Goal: Task Accomplishment & Management: Use online tool/utility

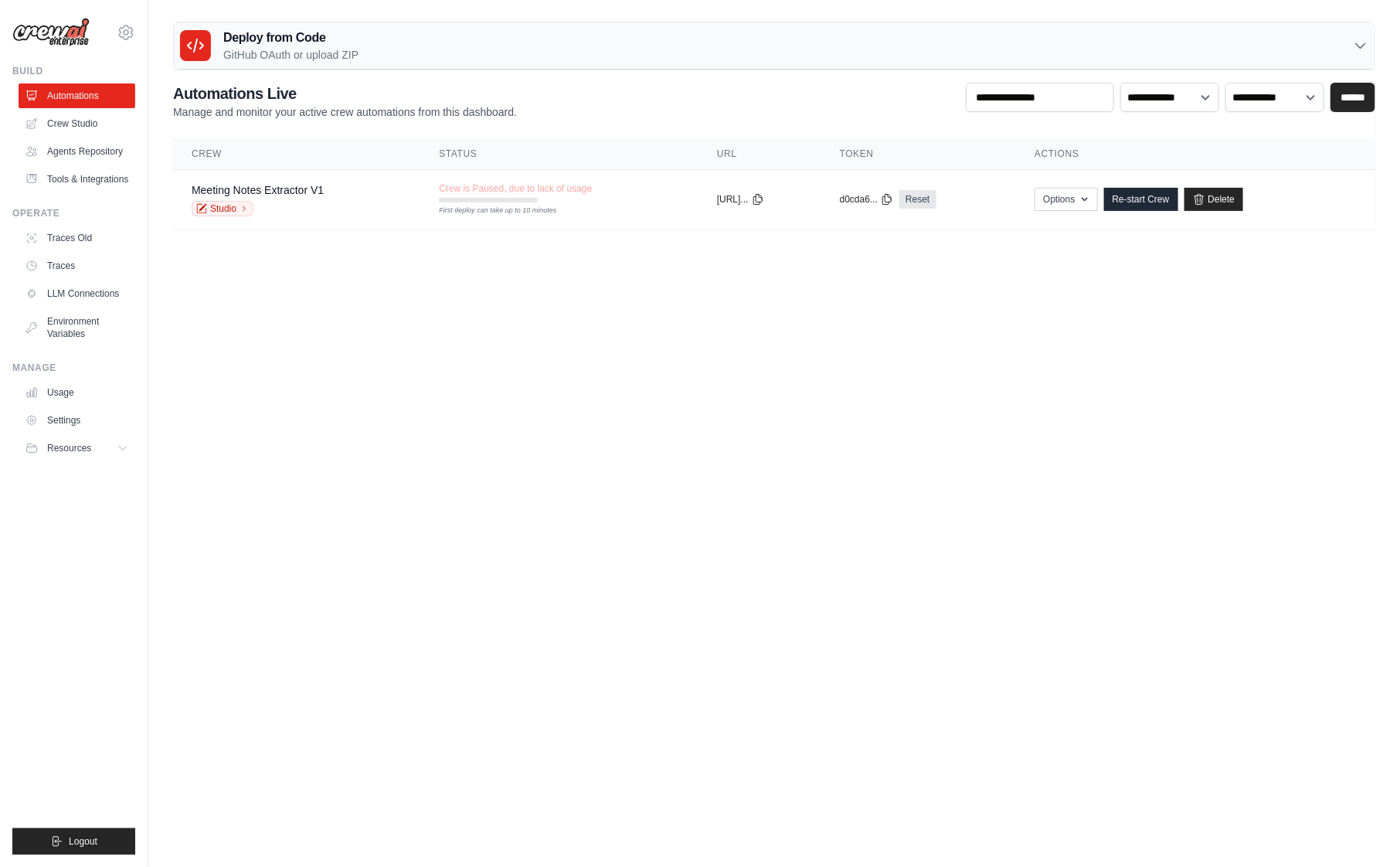
click at [691, 344] on body "[PERSON_NAME][EMAIL_ADDRESS][DOMAIN_NAME] Settings Build Automations" at bounding box center [700, 433] width 1400 height 867
click at [112, 86] on link "Automations" at bounding box center [78, 95] width 116 height 24
click at [102, 142] on link "Agents Repository" at bounding box center [78, 151] width 116 height 24
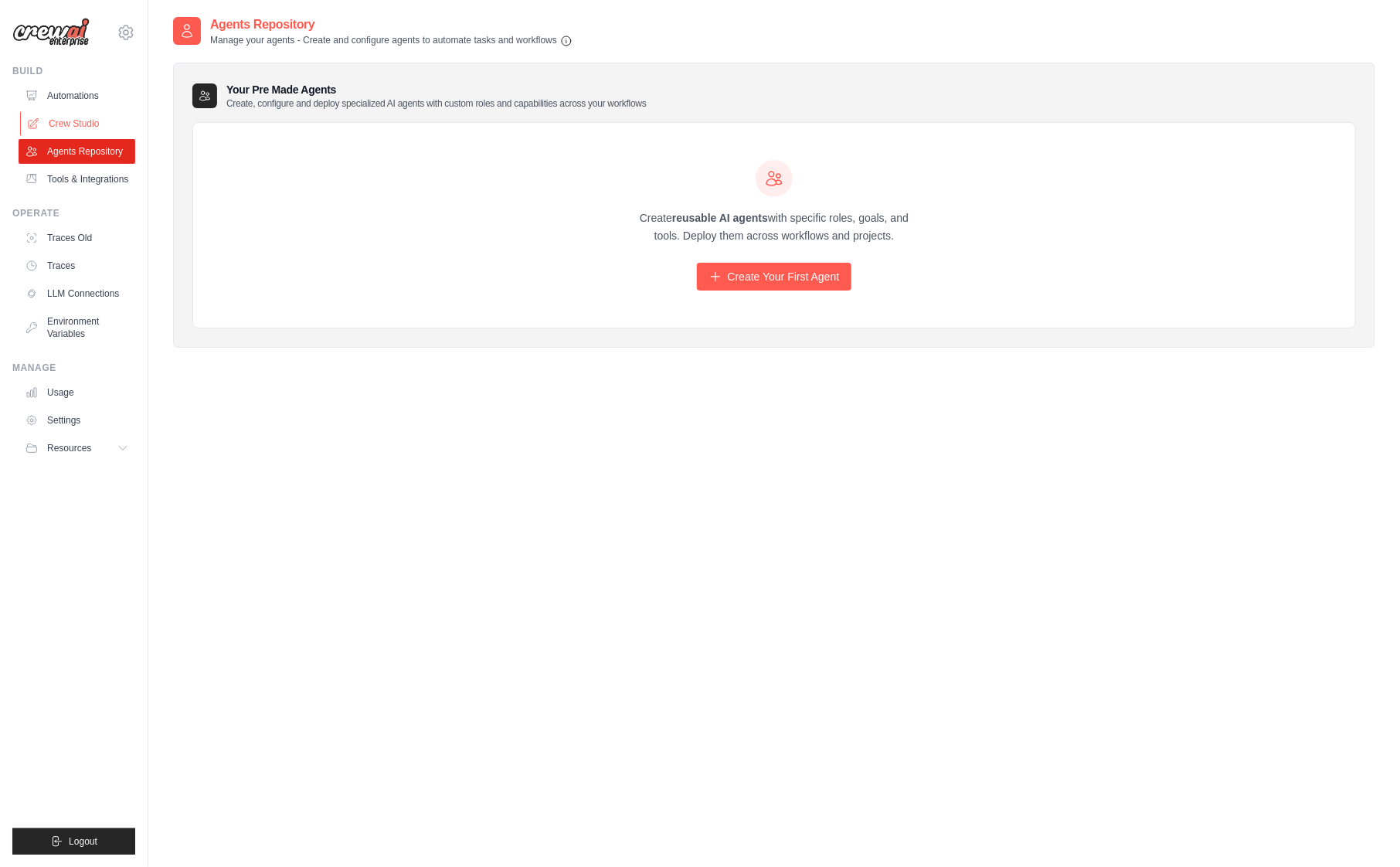
click at [100, 121] on link "Crew Studio" at bounding box center [78, 123] width 116 height 24
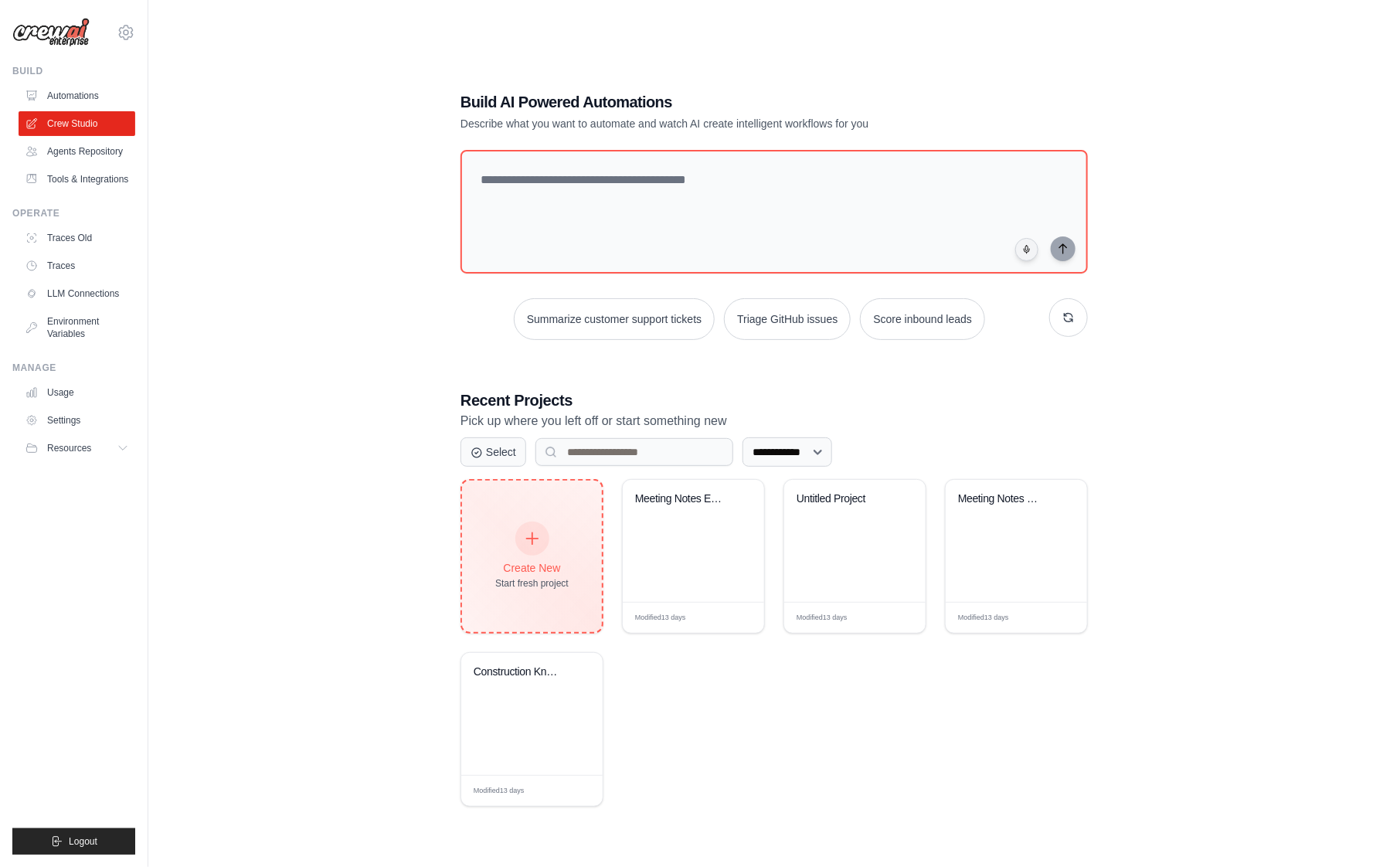
click at [568, 534] on div "Create New Start fresh project" at bounding box center [532, 556] width 73 height 67
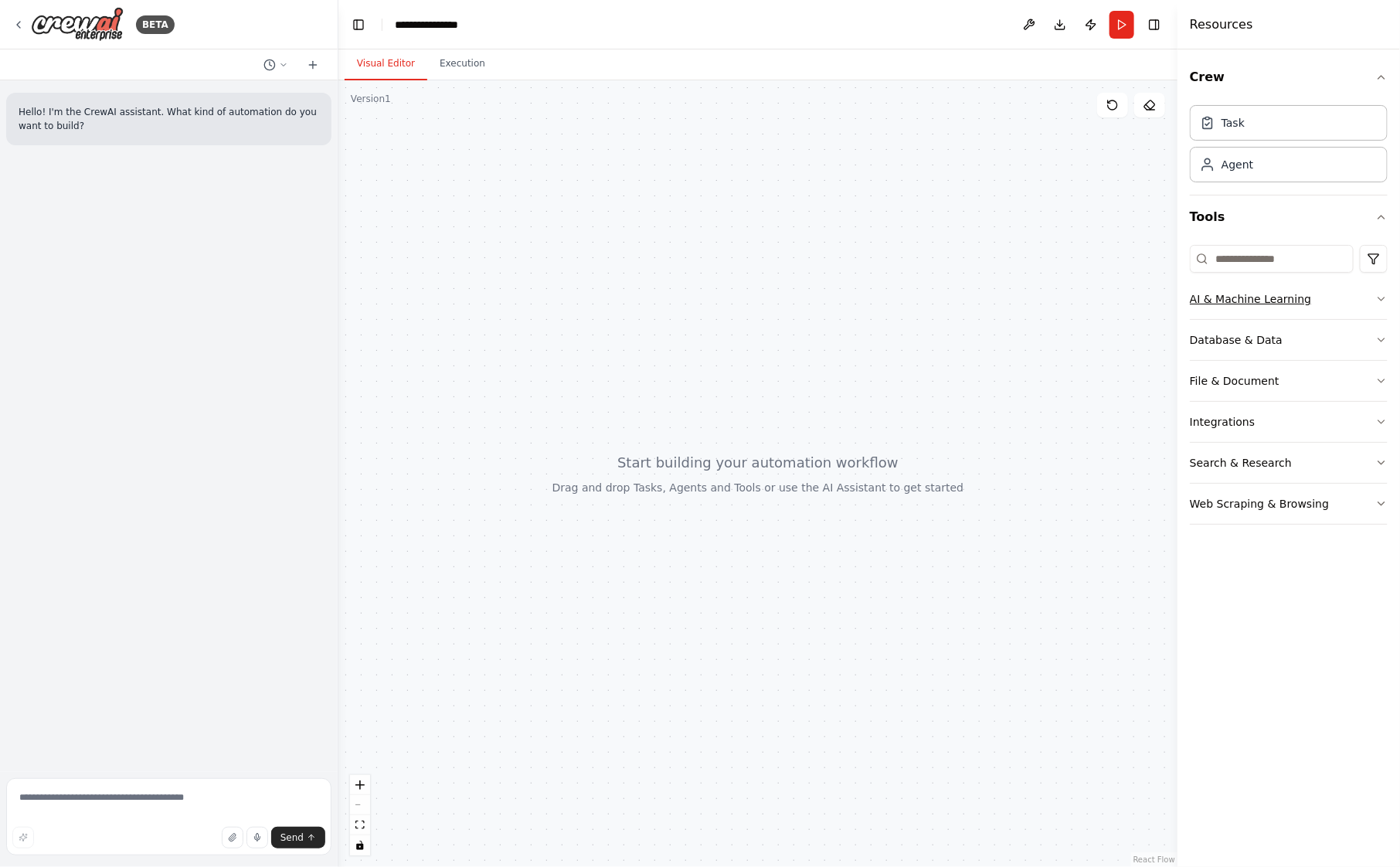
click at [1324, 306] on button "AI & Machine Learning" at bounding box center [1289, 300] width 197 height 41
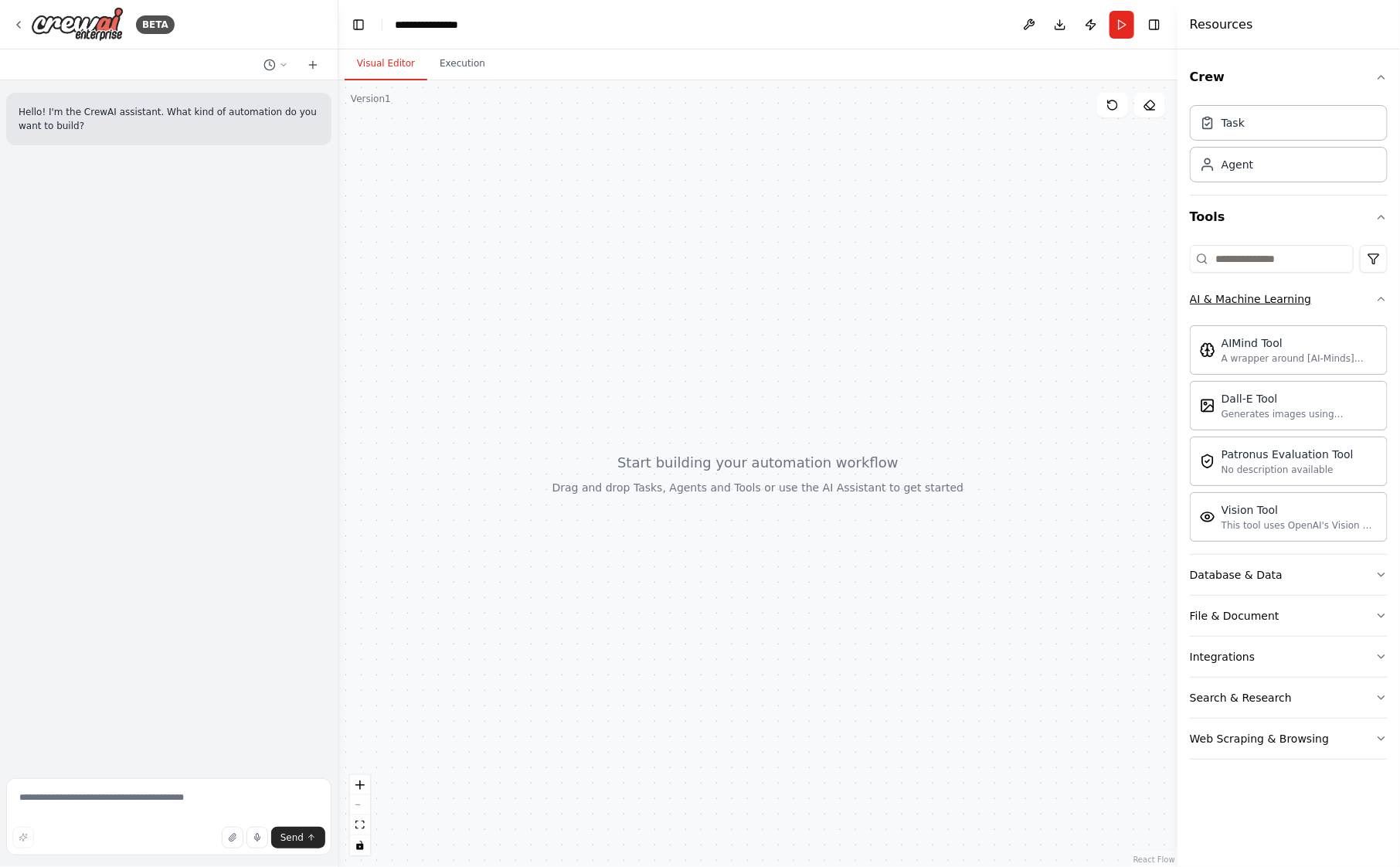
click at [1322, 306] on button "AI & Machine Learning" at bounding box center [1289, 300] width 197 height 41
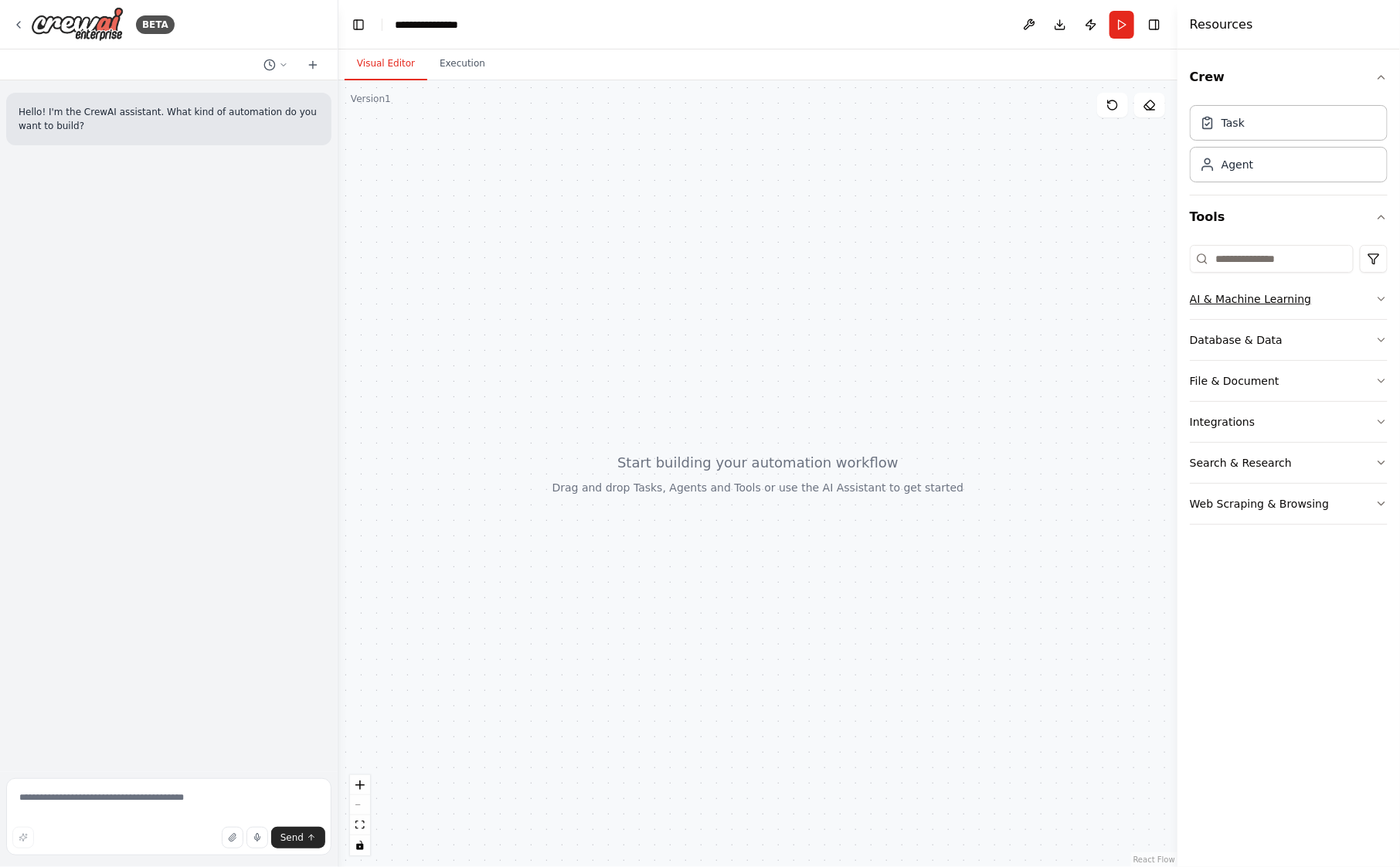
click at [1322, 306] on button "AI & Machine Learning" at bounding box center [1289, 300] width 197 height 41
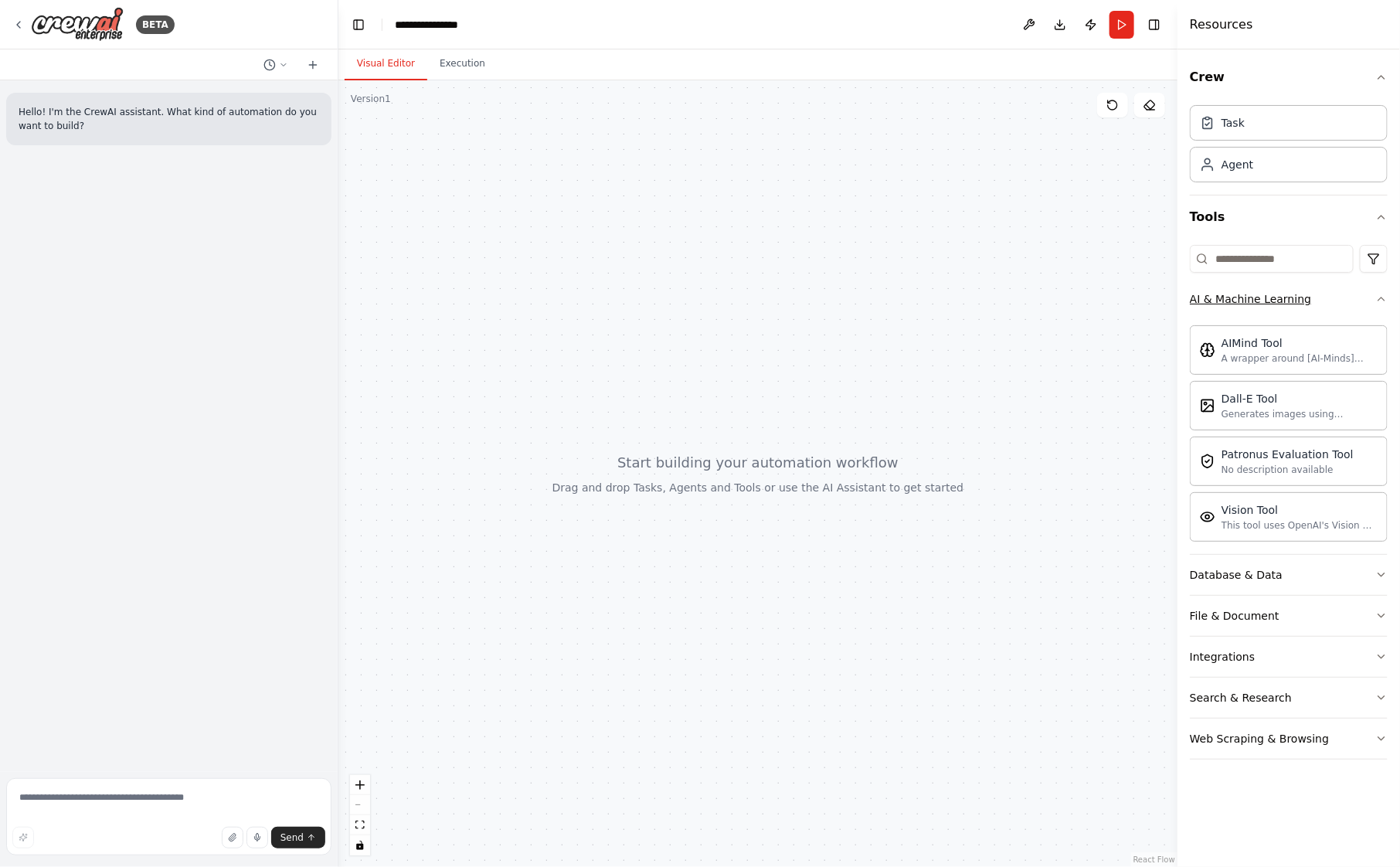
click at [1322, 306] on button "AI & Machine Learning" at bounding box center [1289, 300] width 197 height 41
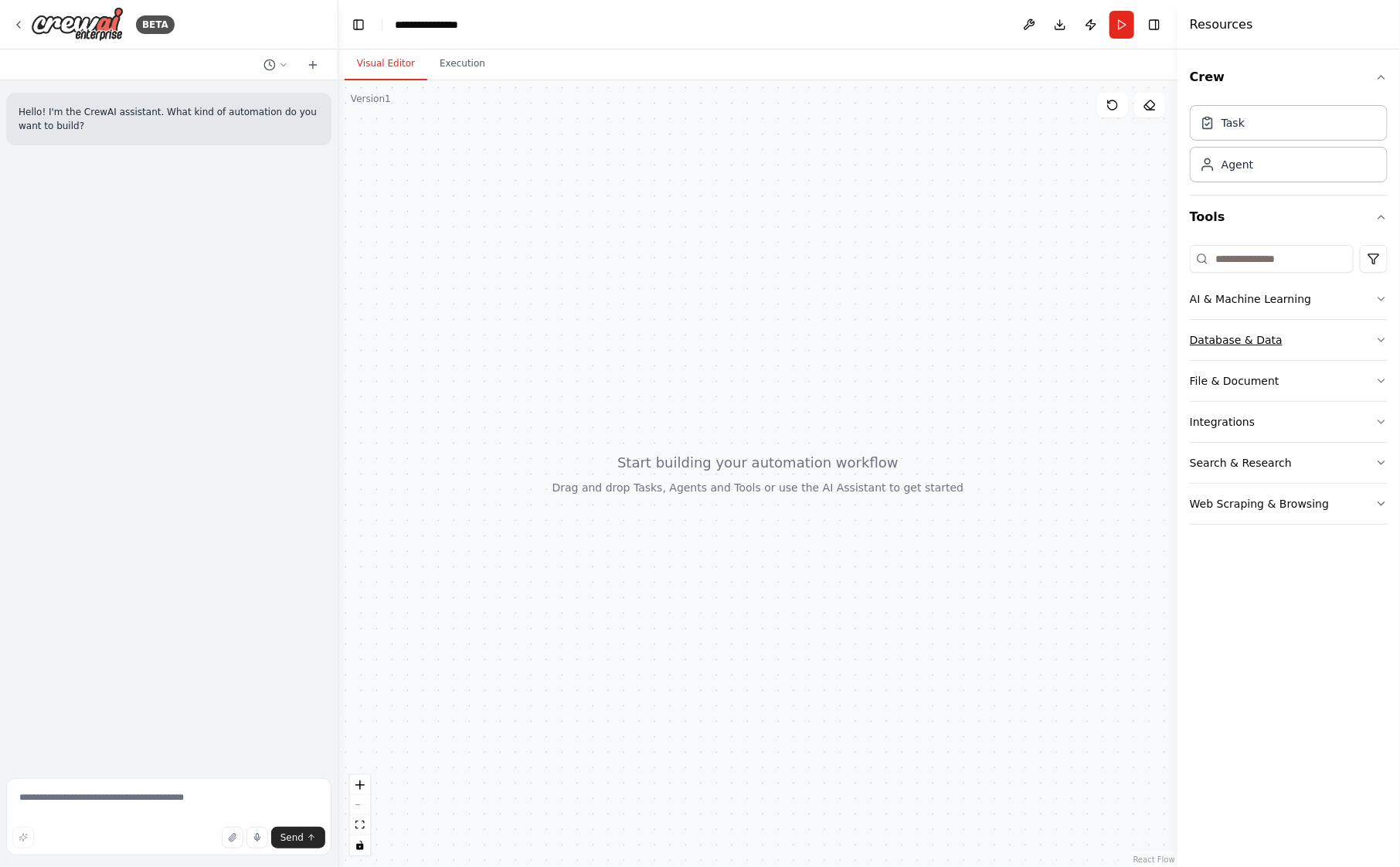
click at [1311, 348] on button "Database & Data" at bounding box center [1289, 340] width 197 height 41
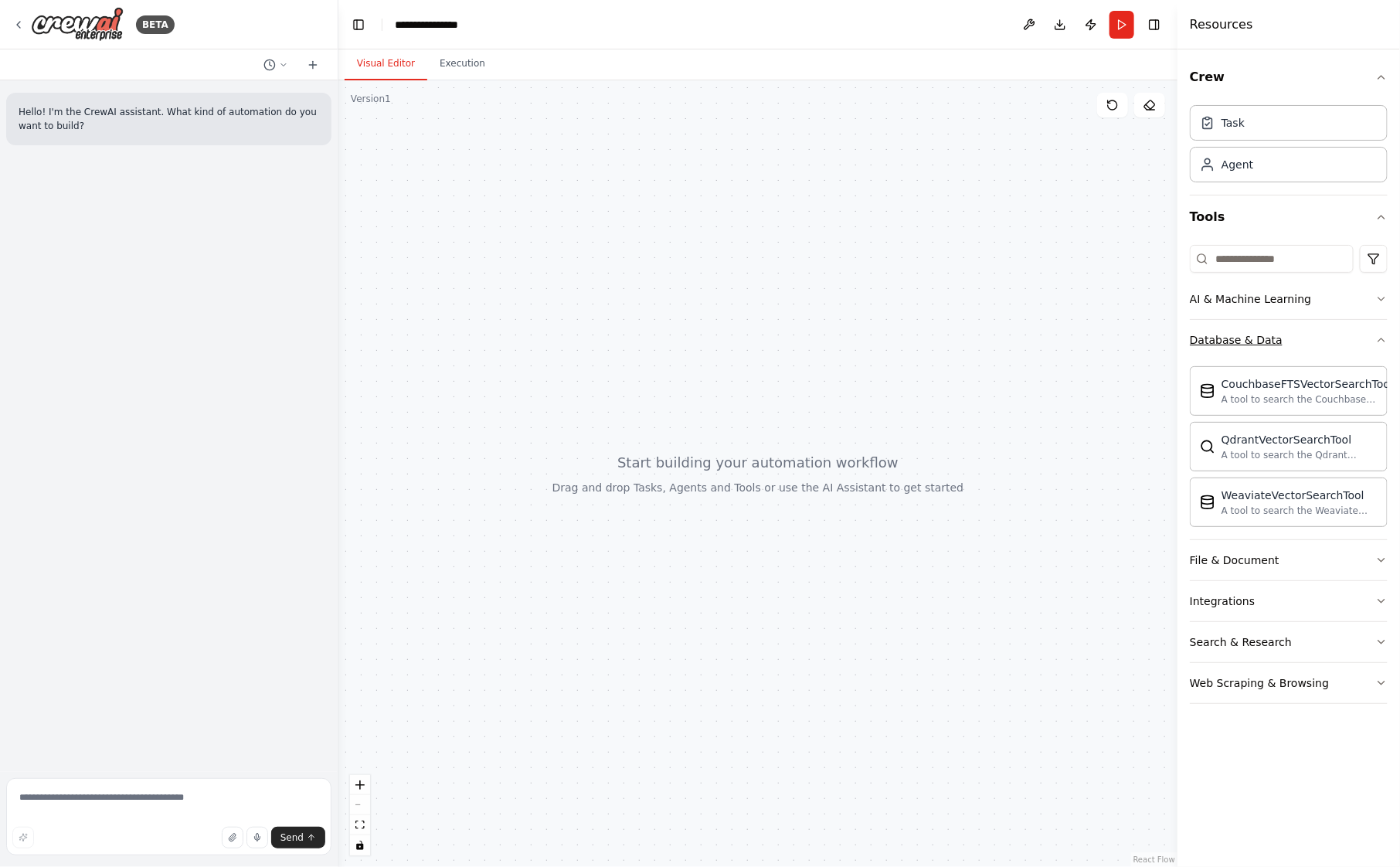
click at [1311, 348] on button "Database & Data" at bounding box center [1289, 340] width 197 height 41
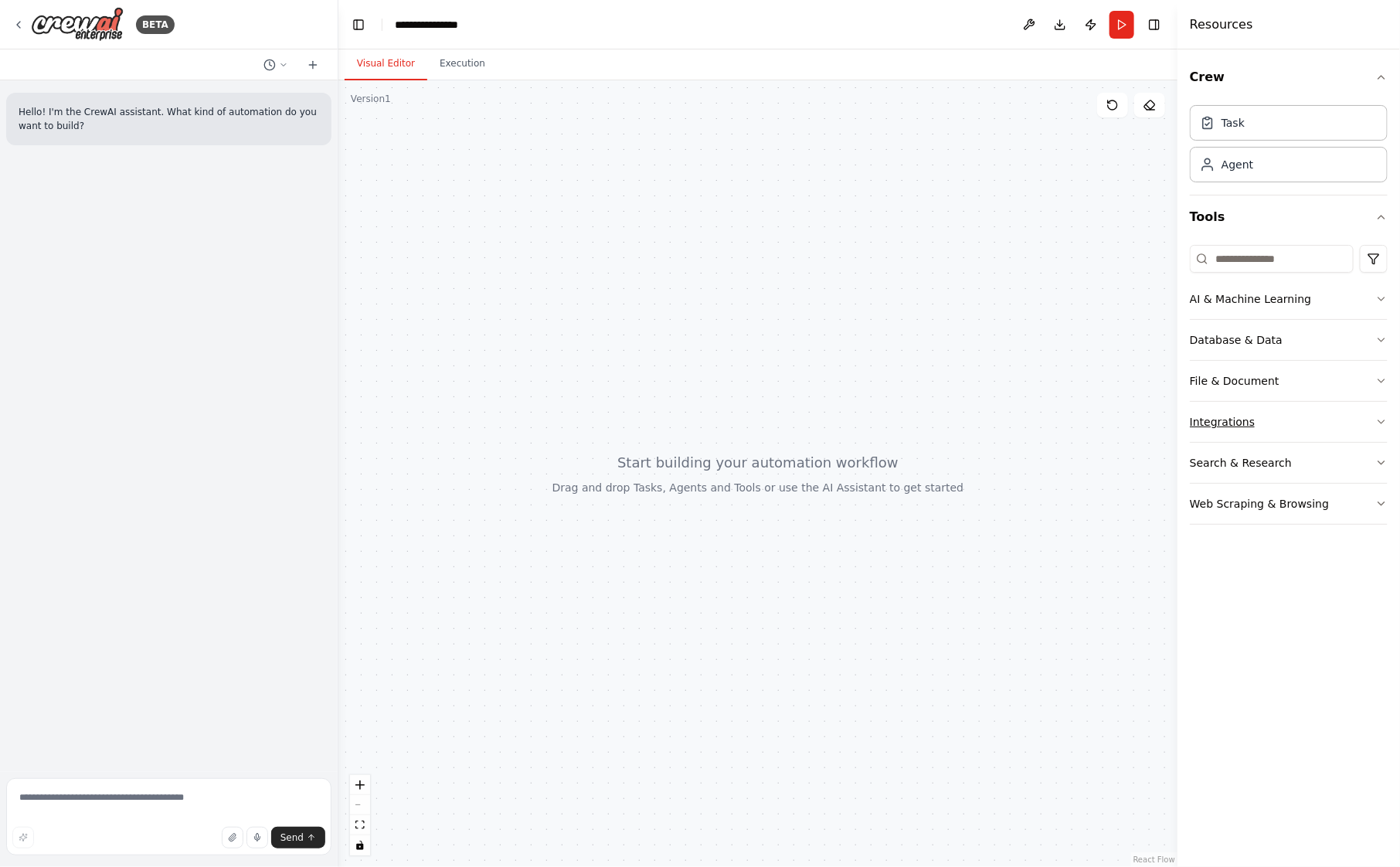
click at [1260, 425] on button "Integrations" at bounding box center [1289, 422] width 197 height 41
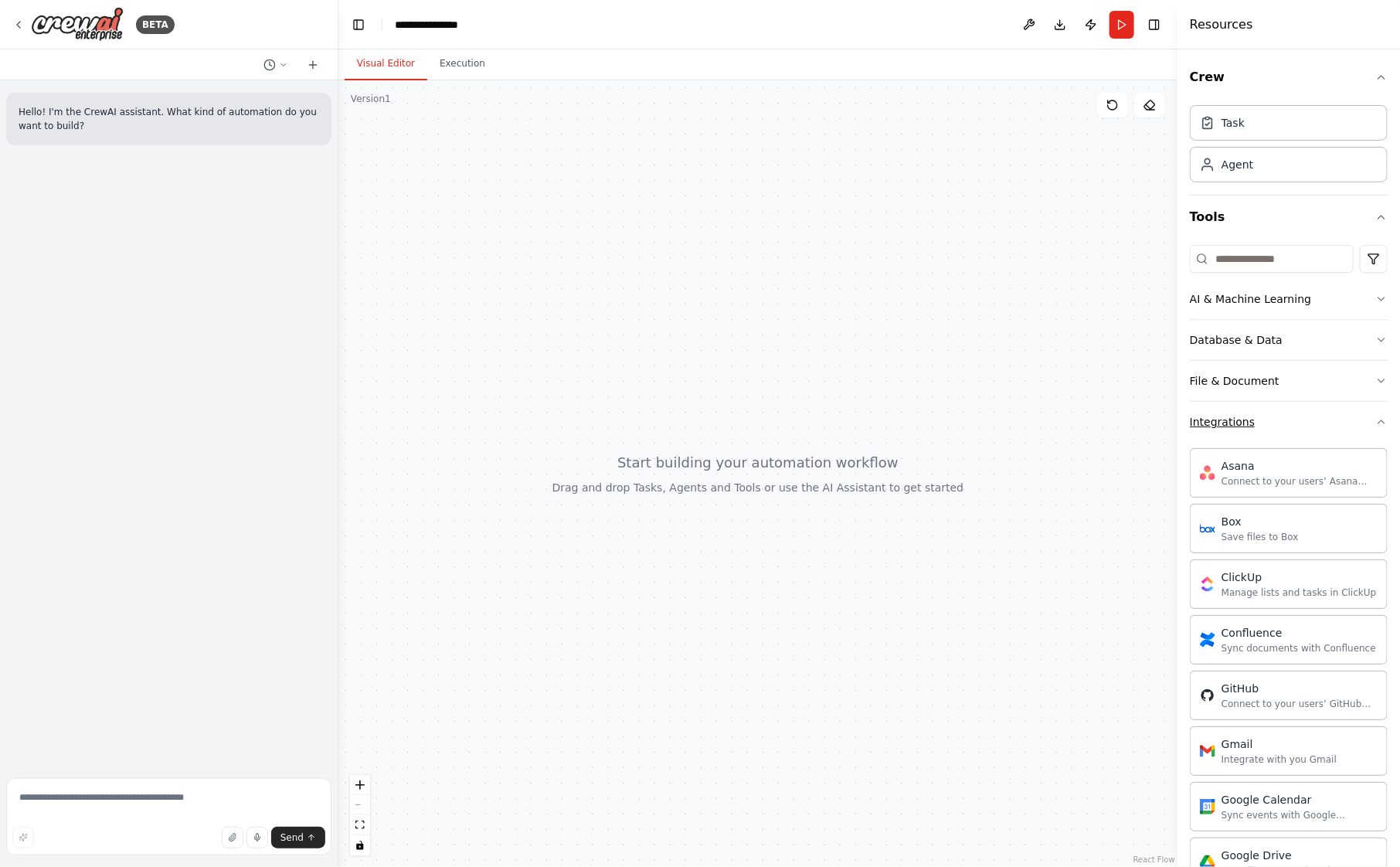
click at [1260, 425] on button "Integrations" at bounding box center [1289, 422] width 197 height 41
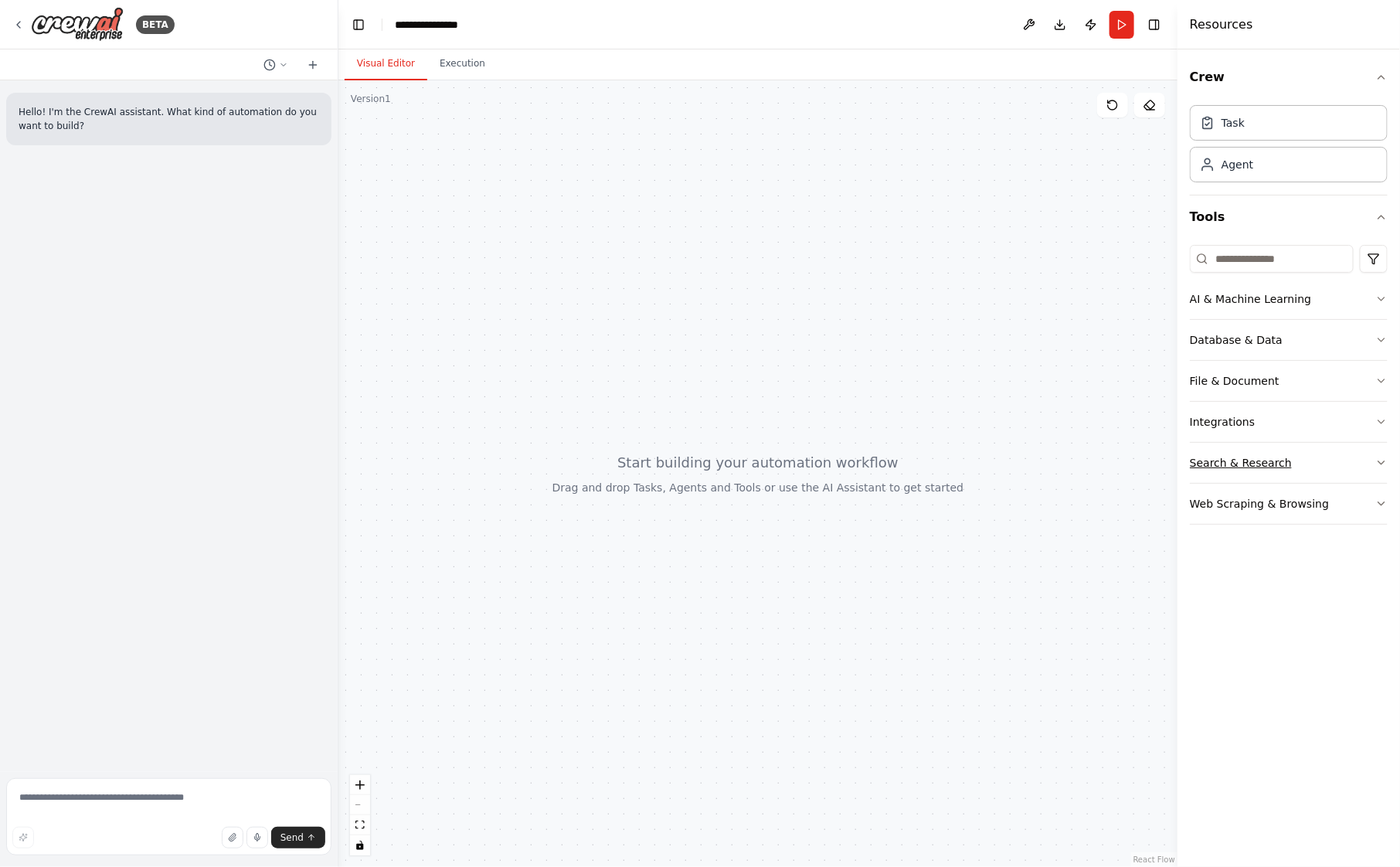
click at [1269, 460] on div "Search & Research" at bounding box center [1241, 463] width 102 height 15
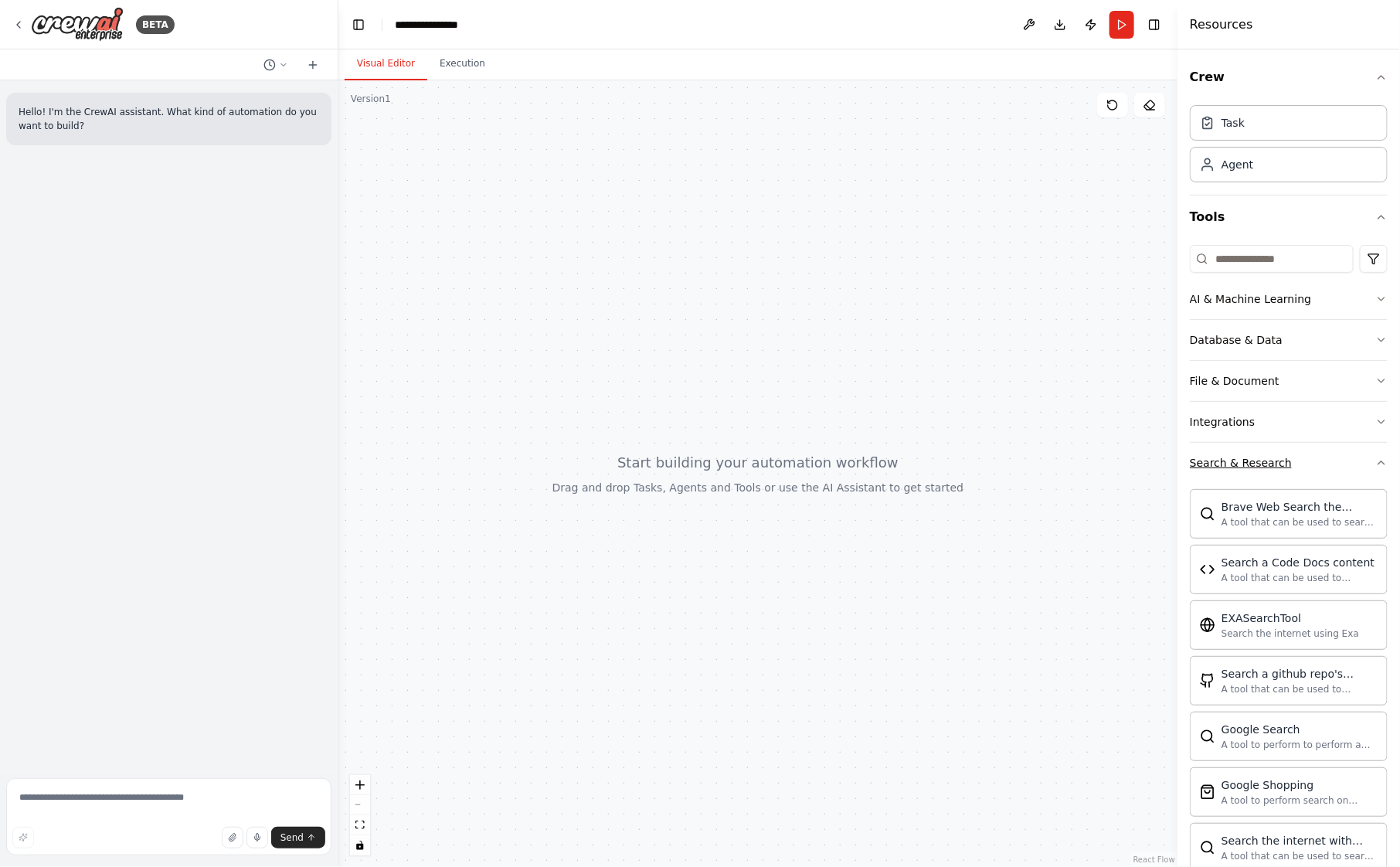
click at [1269, 461] on div "Search & Research" at bounding box center [1241, 463] width 102 height 15
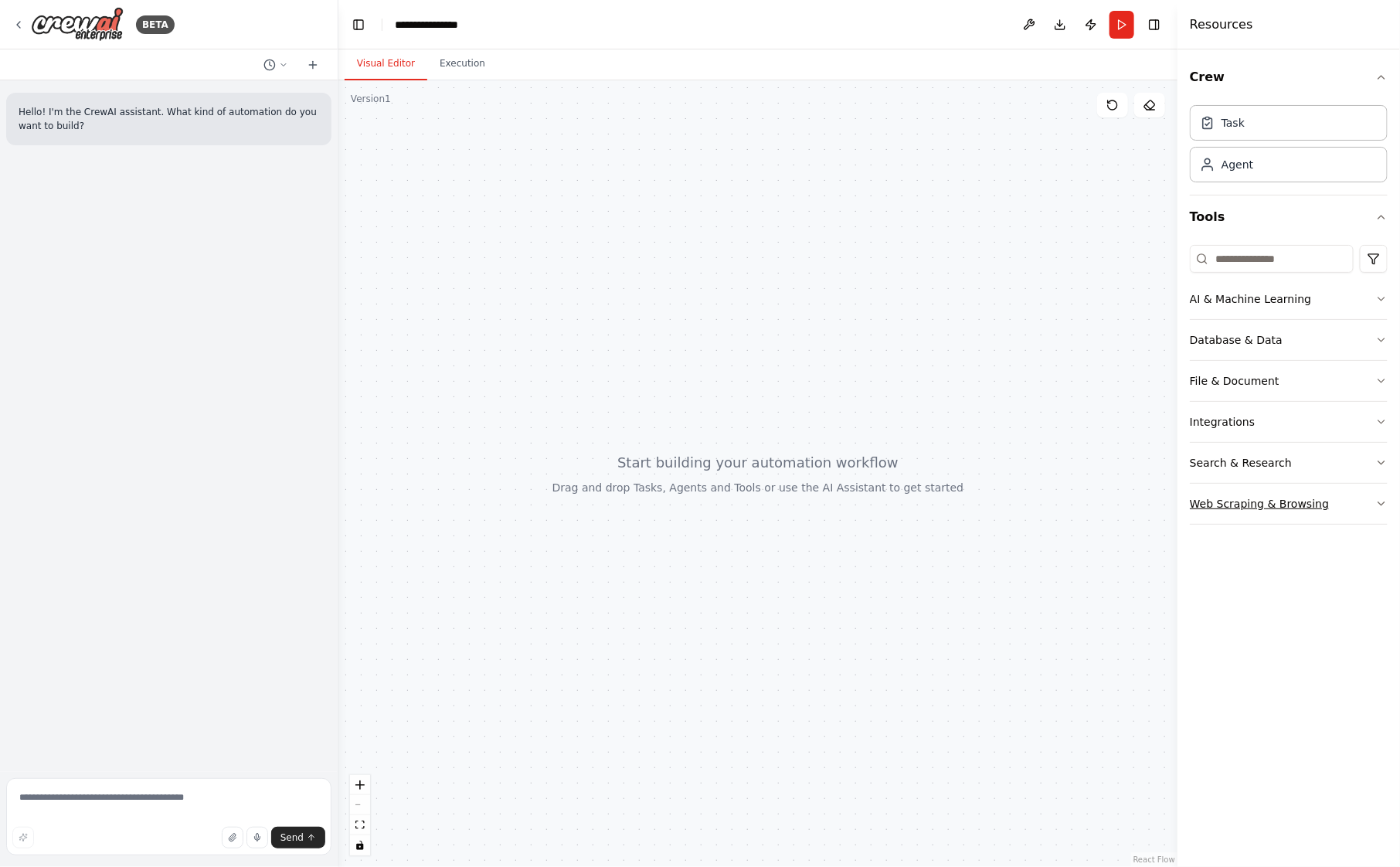
click at [1268, 497] on div "Web Scraping & Browsing" at bounding box center [1259, 504] width 139 height 15
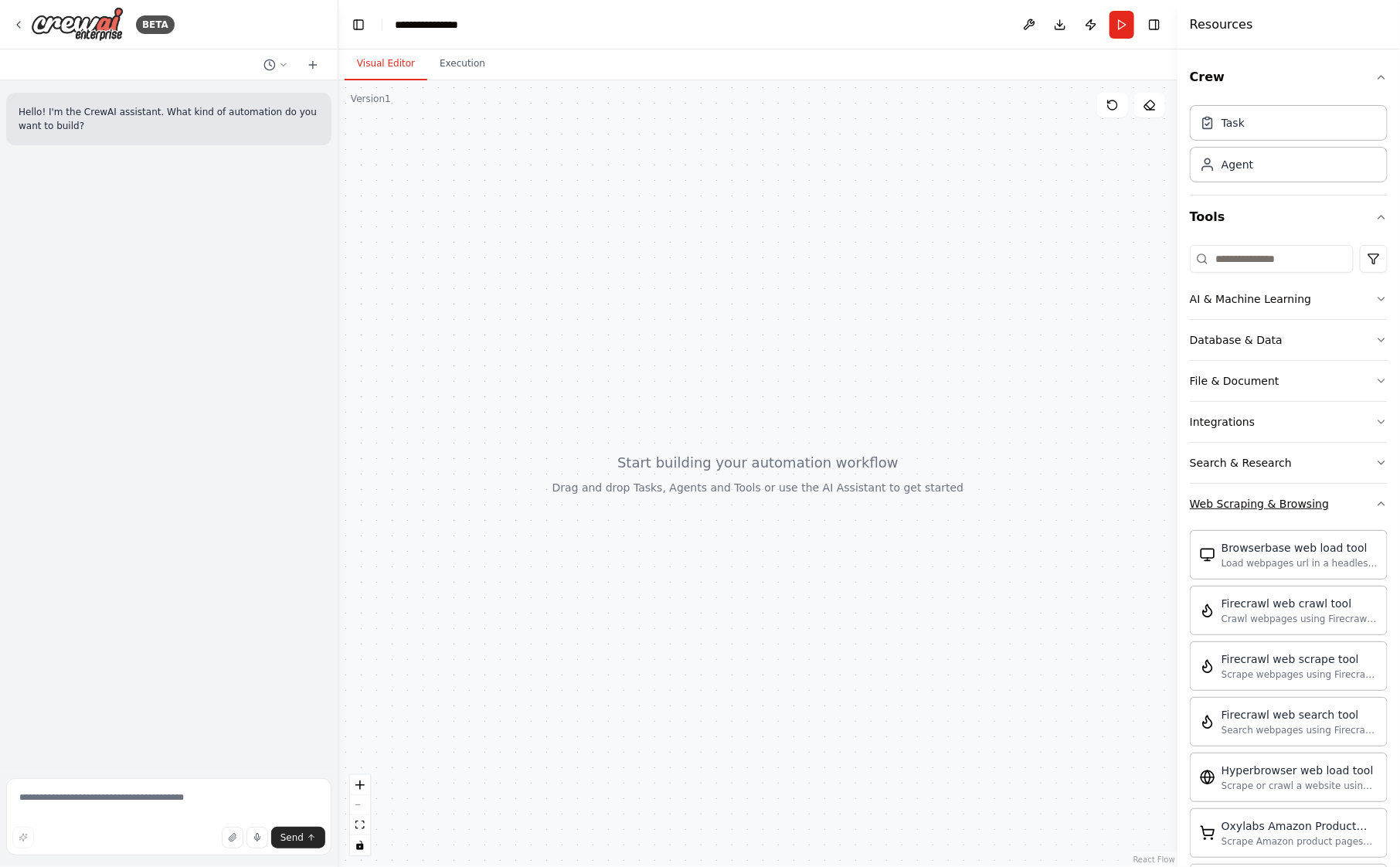
click at [1268, 497] on div "Web Scraping & Browsing" at bounding box center [1259, 504] width 139 height 15
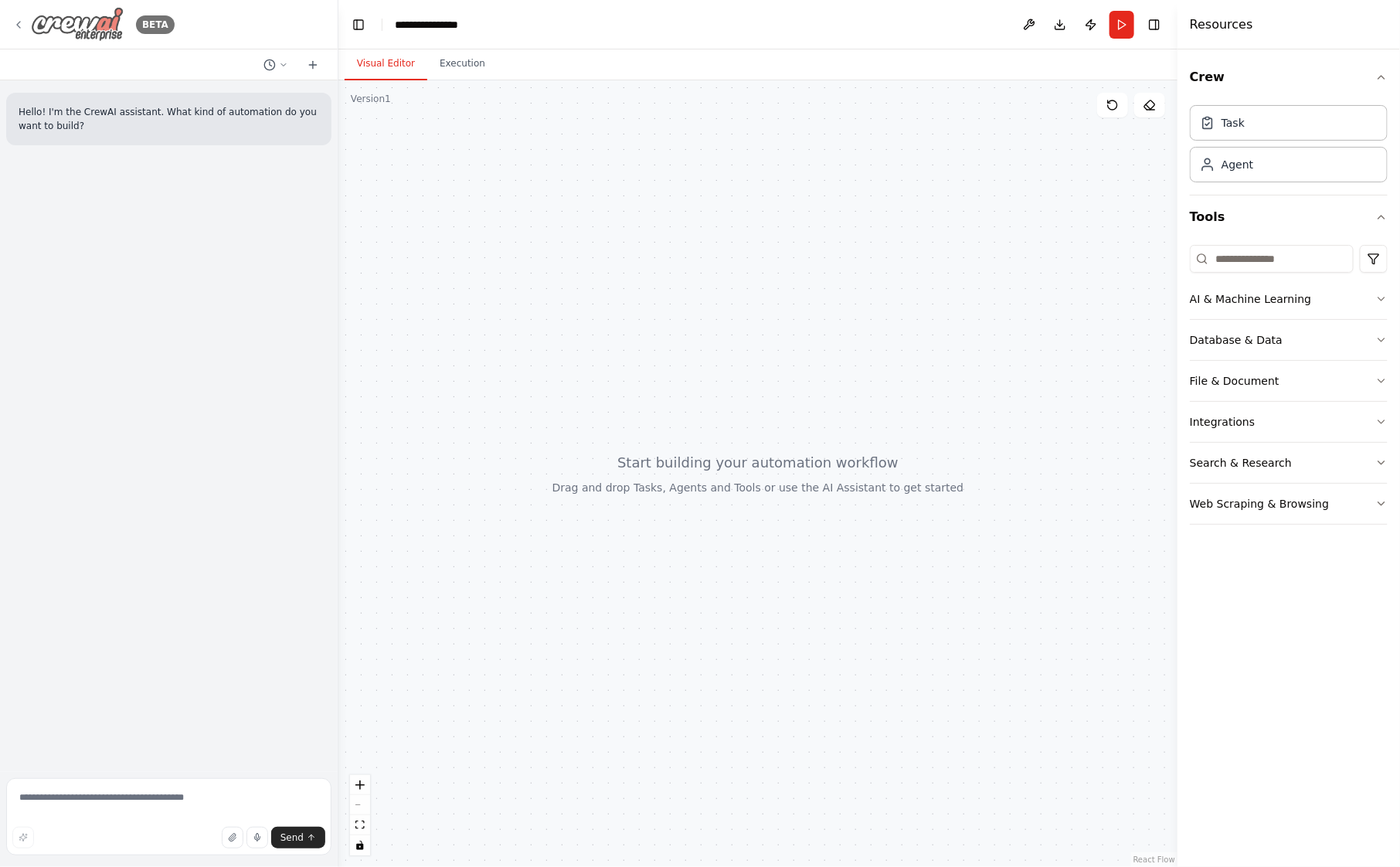
click at [23, 25] on icon at bounding box center [19, 24] width 13 height 13
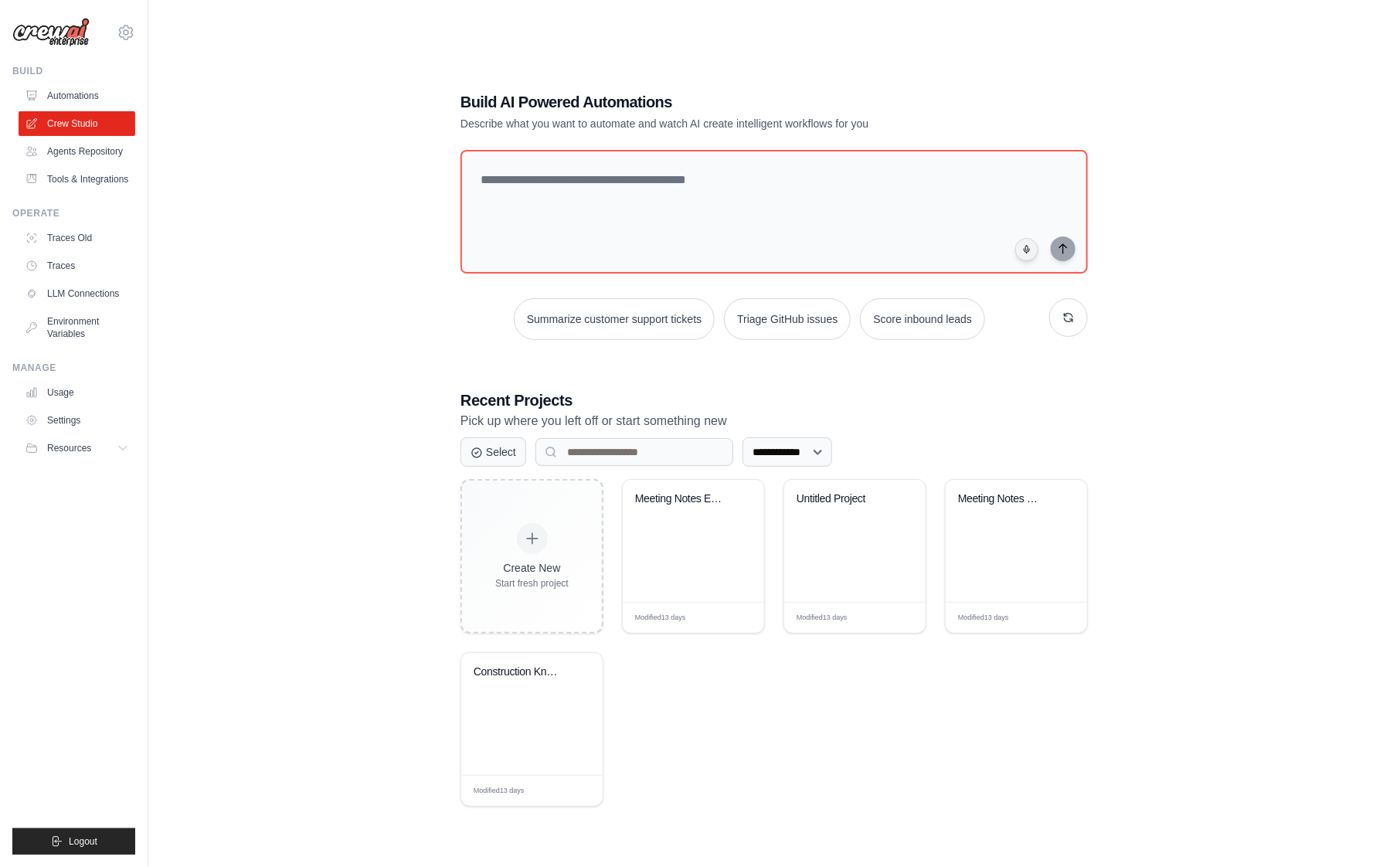
click at [383, 78] on div "**********" at bounding box center [774, 448] width 1203 height 867
click at [90, 90] on link "Automations" at bounding box center [78, 95] width 116 height 24
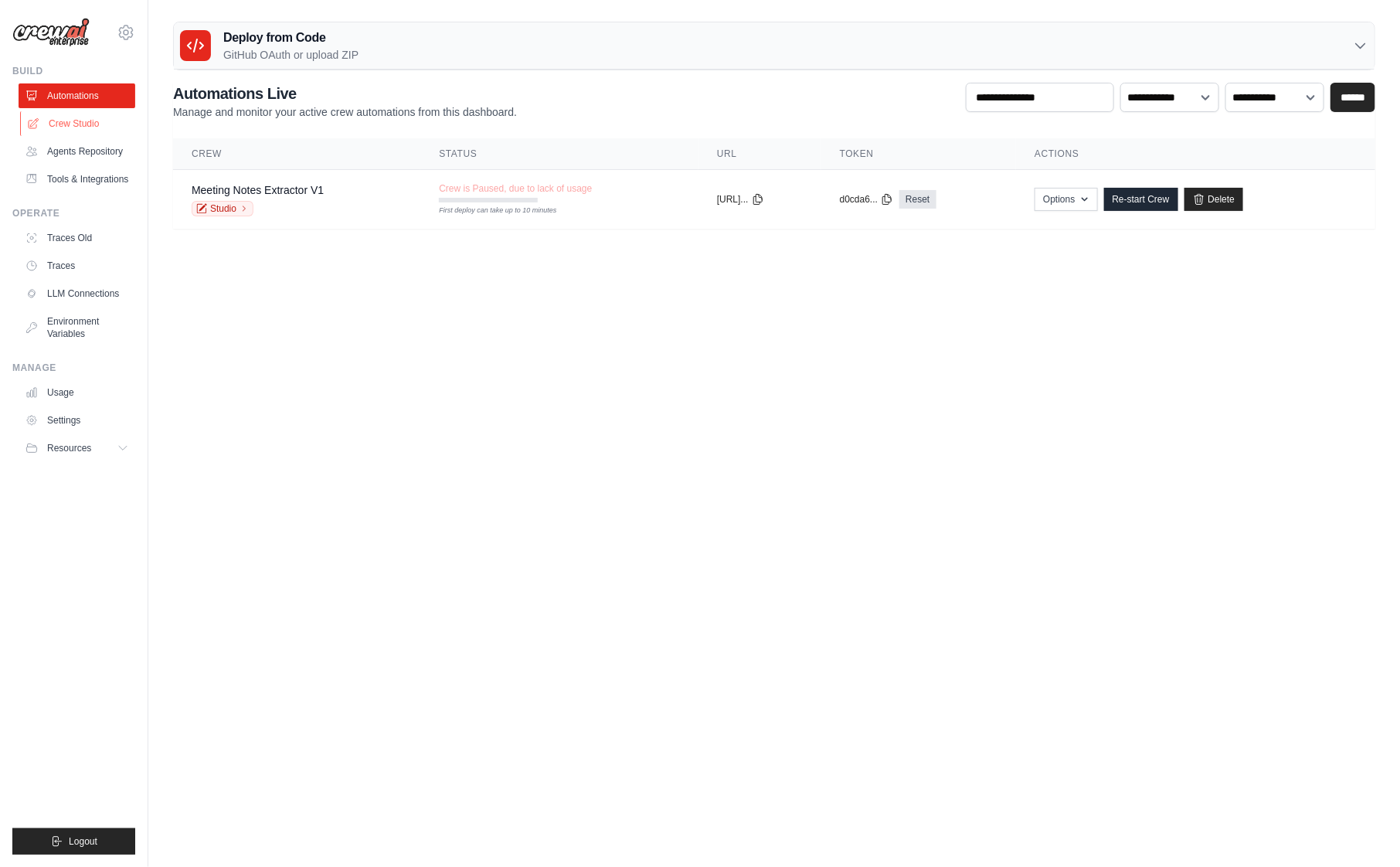
click at [89, 122] on link "Crew Studio" at bounding box center [78, 123] width 116 height 24
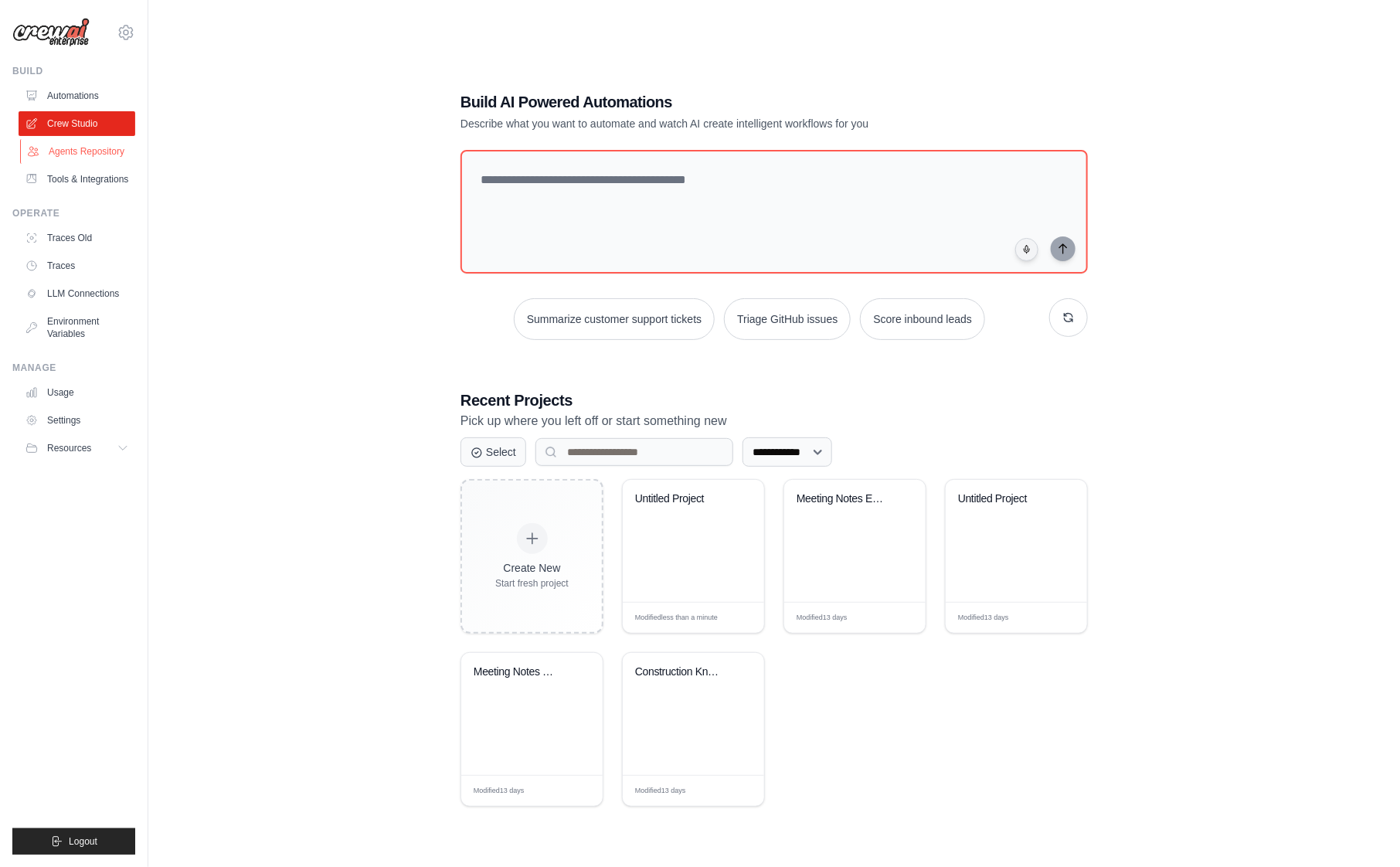
click at [121, 152] on link "Agents Repository" at bounding box center [78, 151] width 116 height 24
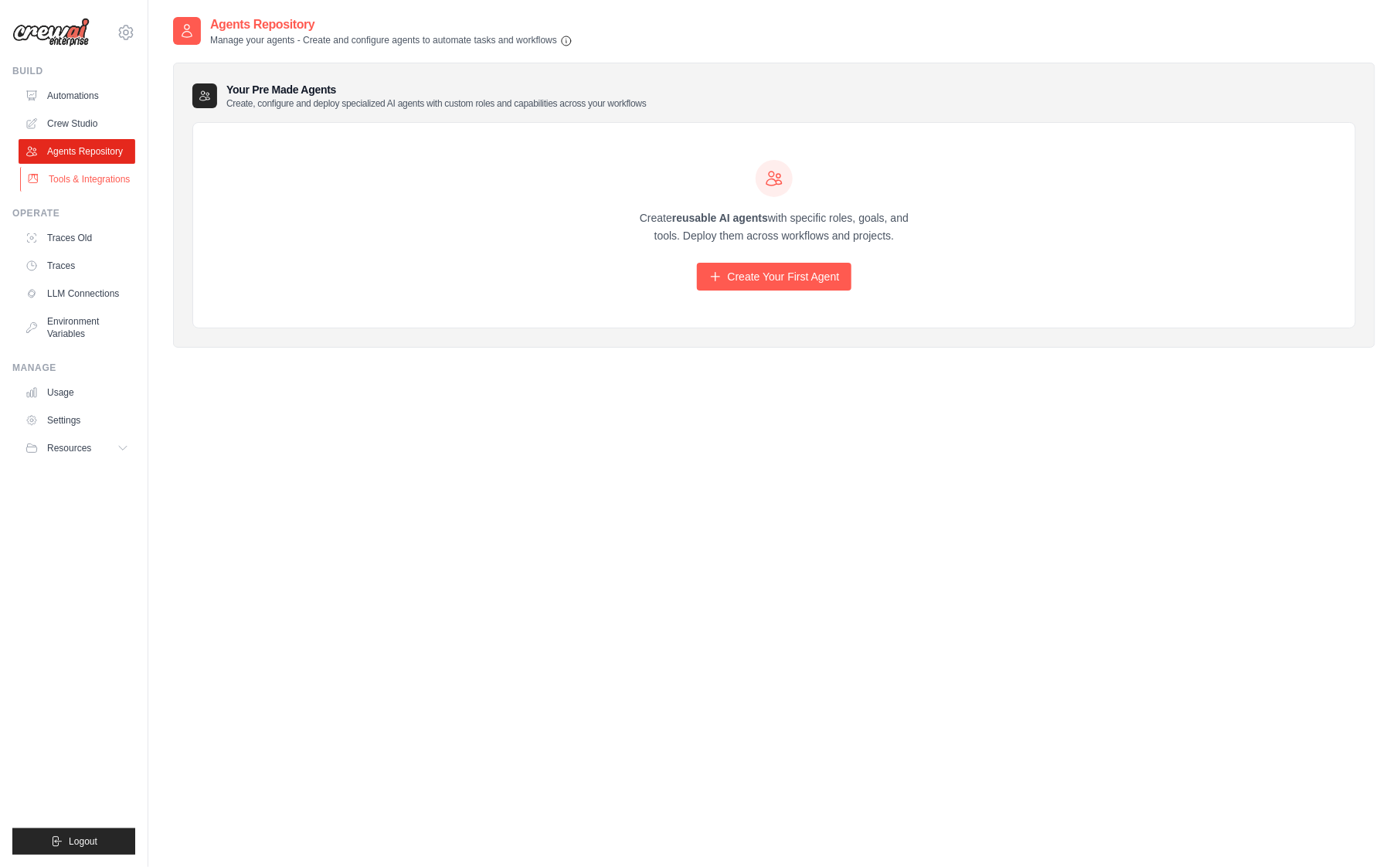
click at [100, 182] on link "Tools & Integrations" at bounding box center [78, 179] width 116 height 24
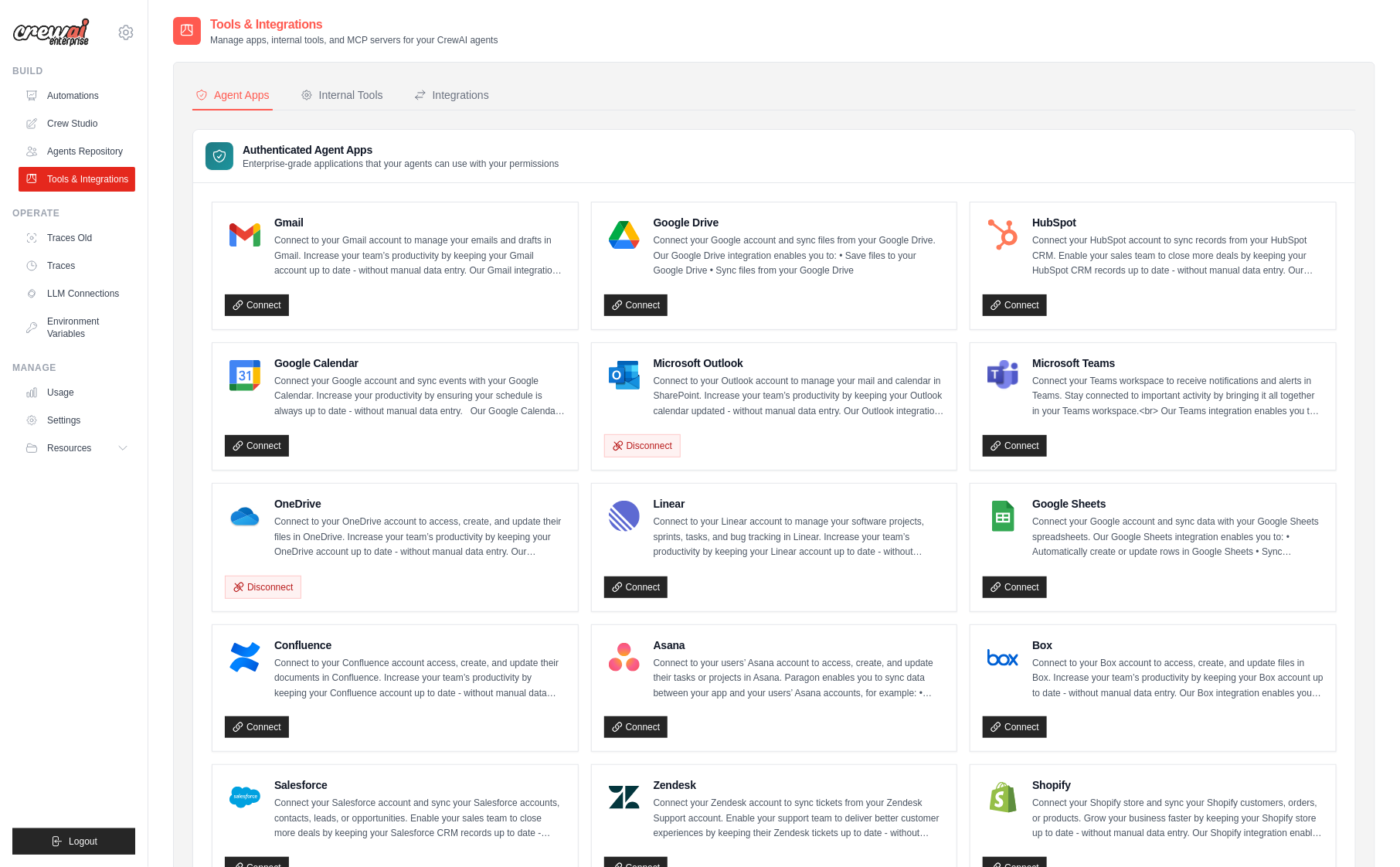
click at [111, 151] on link "Agents Repository" at bounding box center [77, 151] width 116 height 24
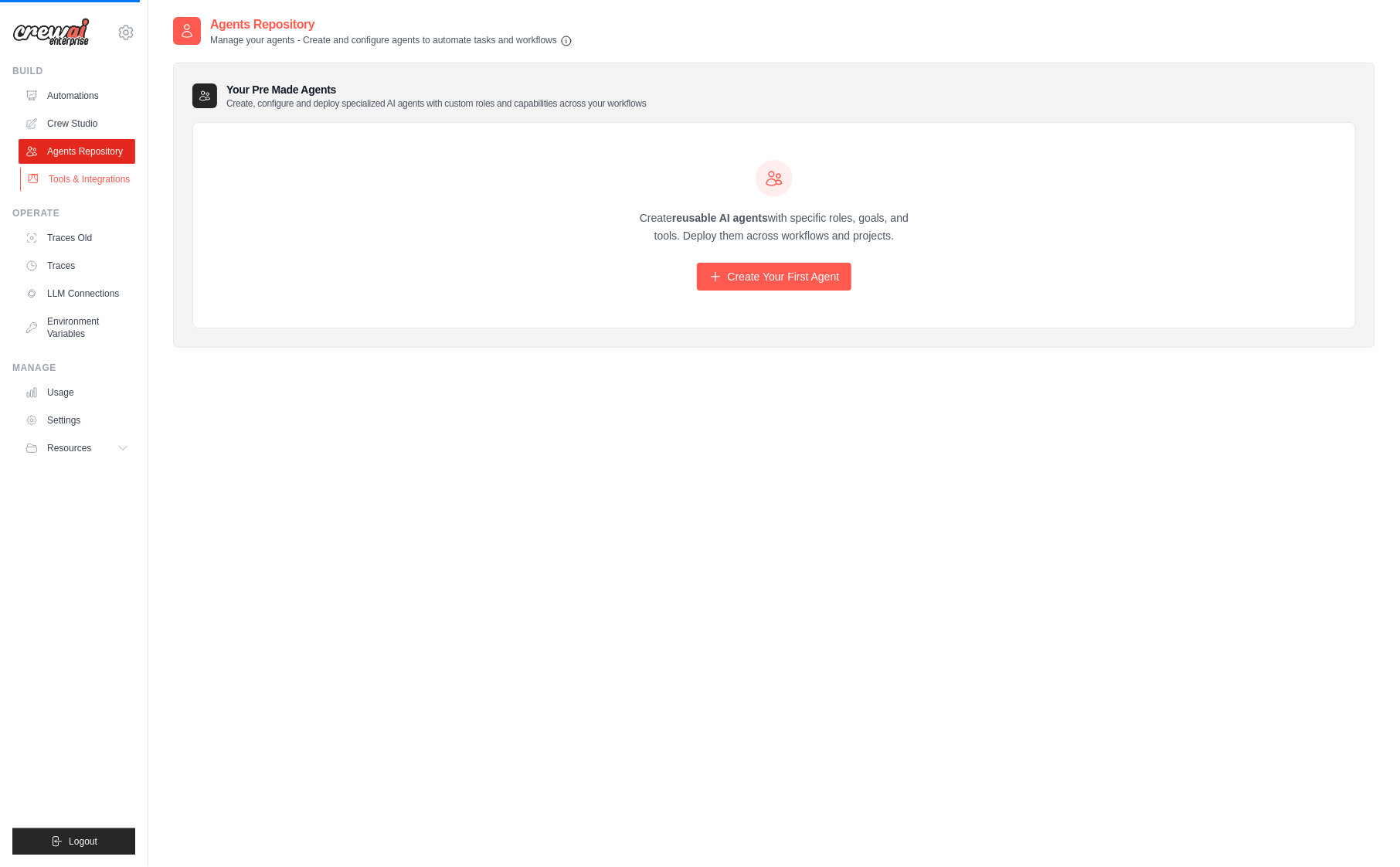
click at [100, 175] on link "Tools & Integrations" at bounding box center [78, 179] width 116 height 24
click at [100, 175] on link "Tools & Integrations" at bounding box center [77, 179] width 116 height 24
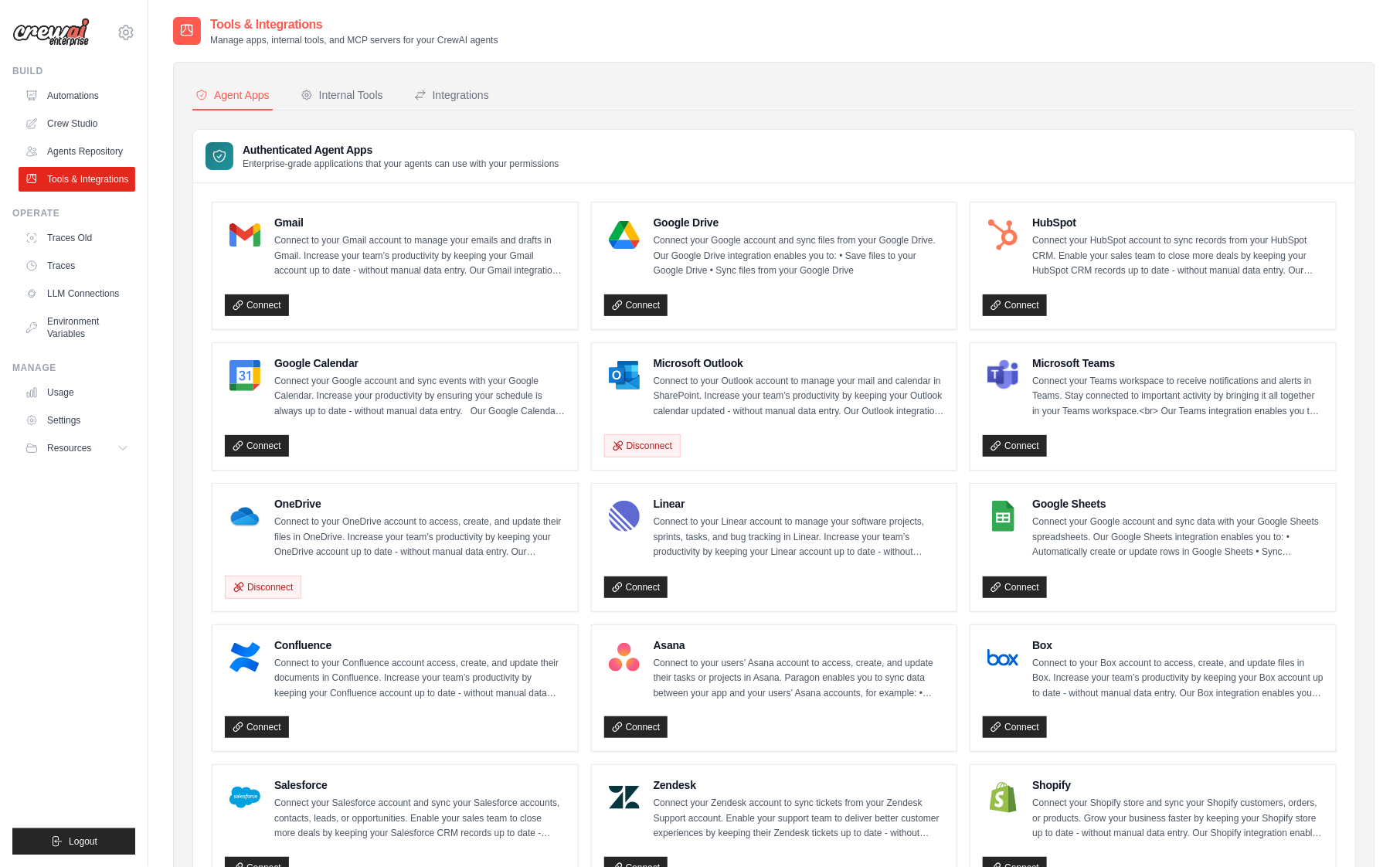
click at [100, 159] on link "Agents Repository" at bounding box center [77, 151] width 116 height 24
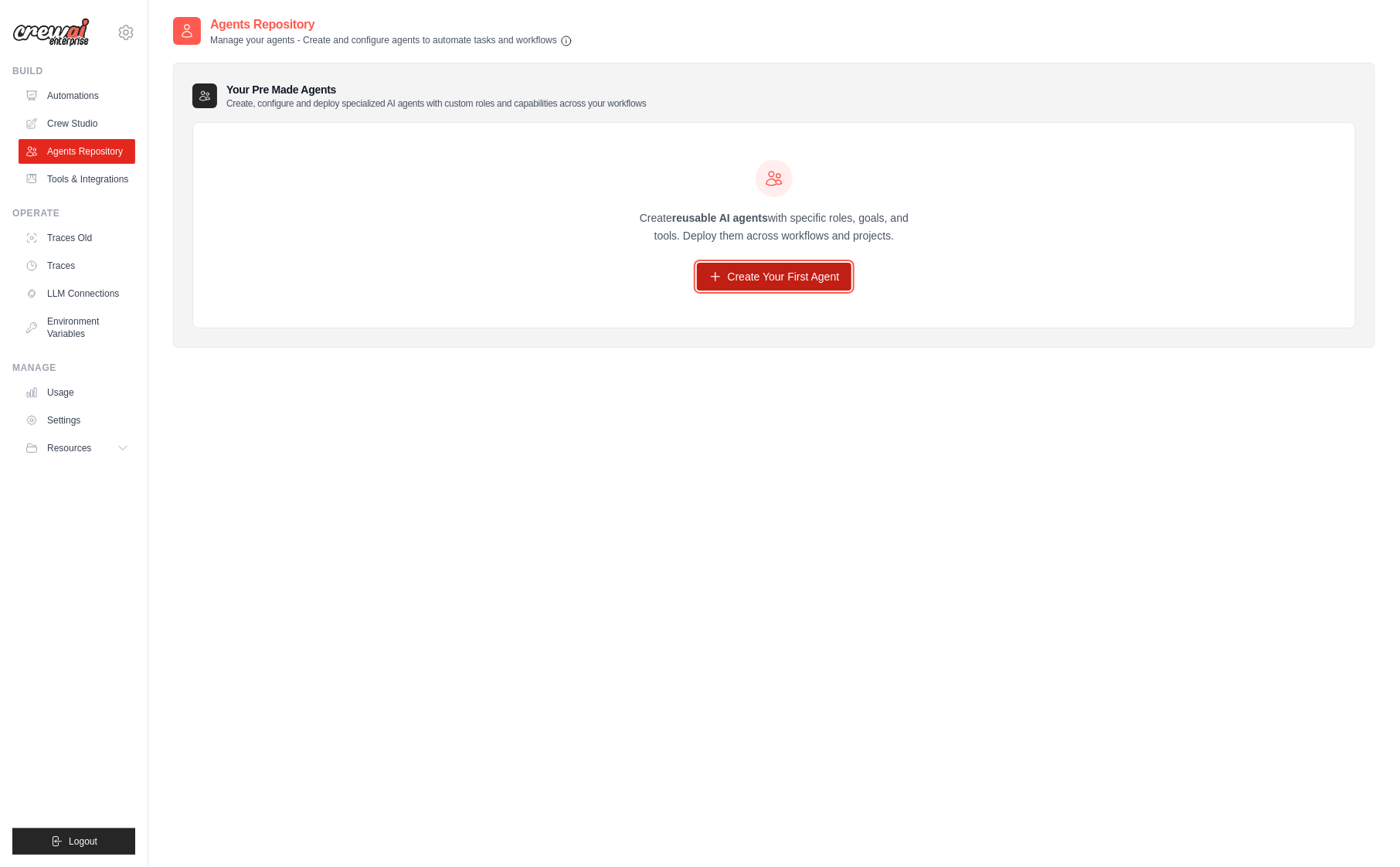
click at [771, 284] on link "Create Your First Agent" at bounding box center [775, 276] width 155 height 28
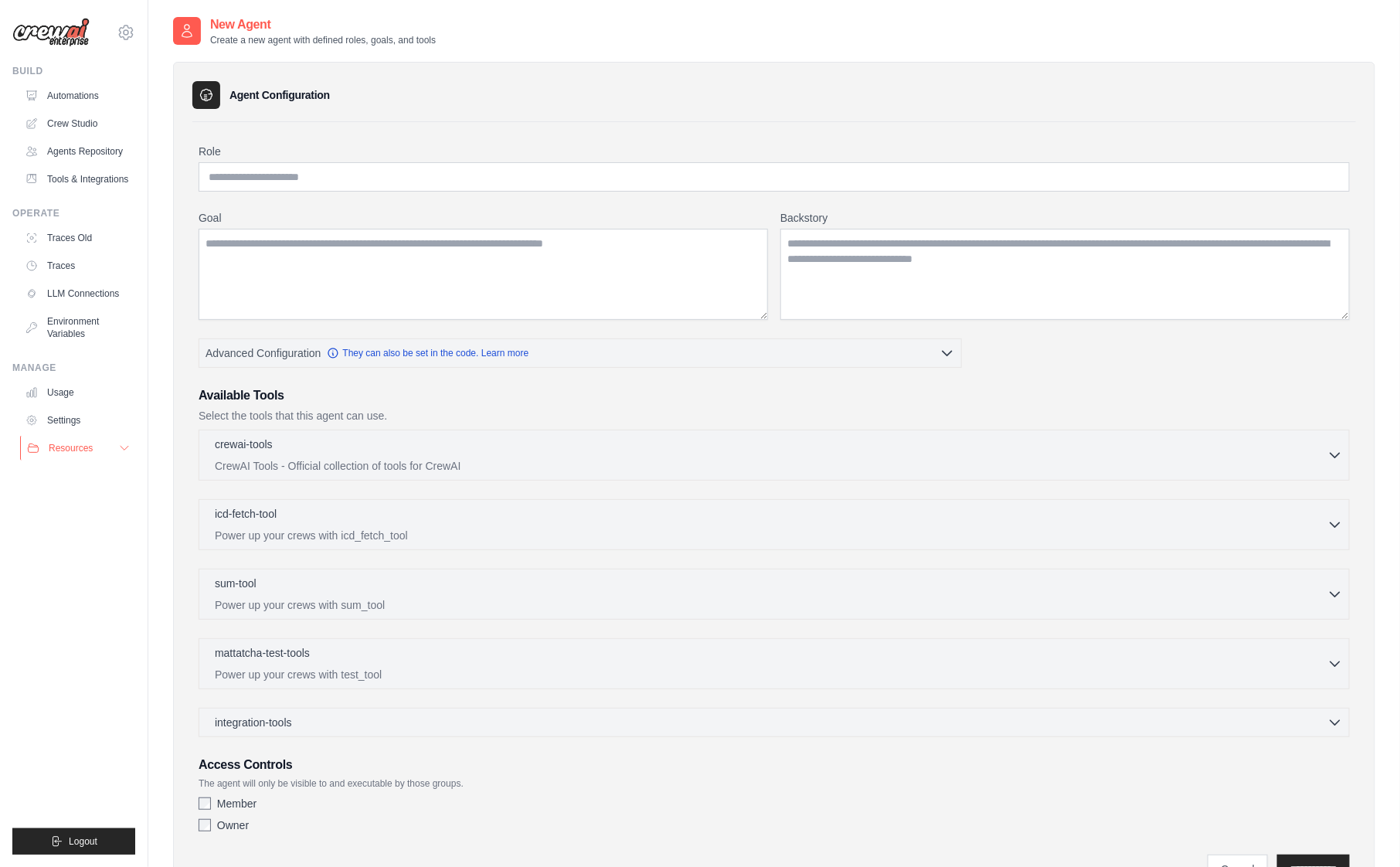
click at [96, 461] on button "Resources" at bounding box center [78, 447] width 116 height 24
click at [98, 481] on span "Documentation" at bounding box center [86, 474] width 62 height 13
click at [65, 429] on link "Settings" at bounding box center [78, 420] width 116 height 24
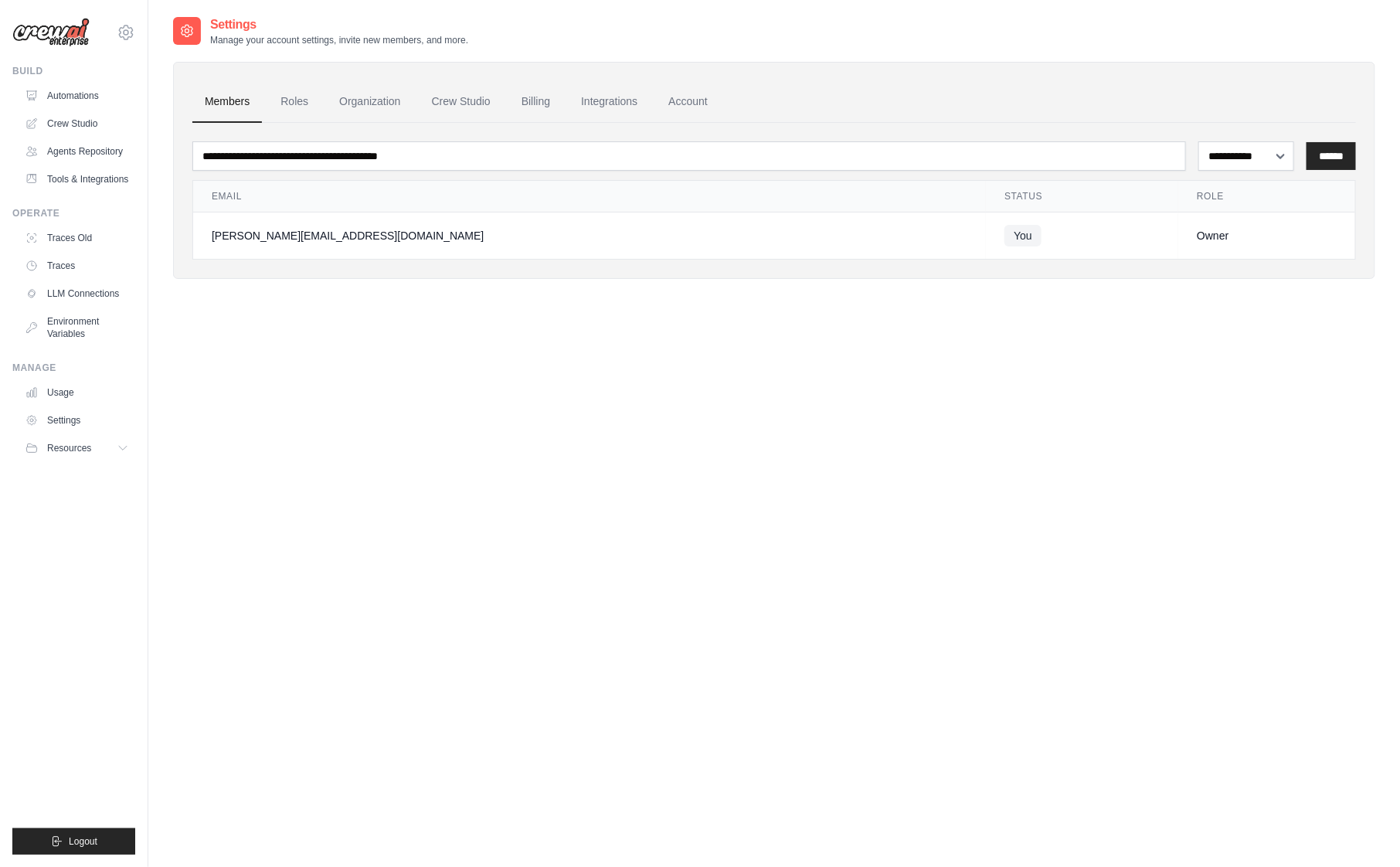
click at [74, 405] on link "Usage" at bounding box center [77, 393] width 116 height 24
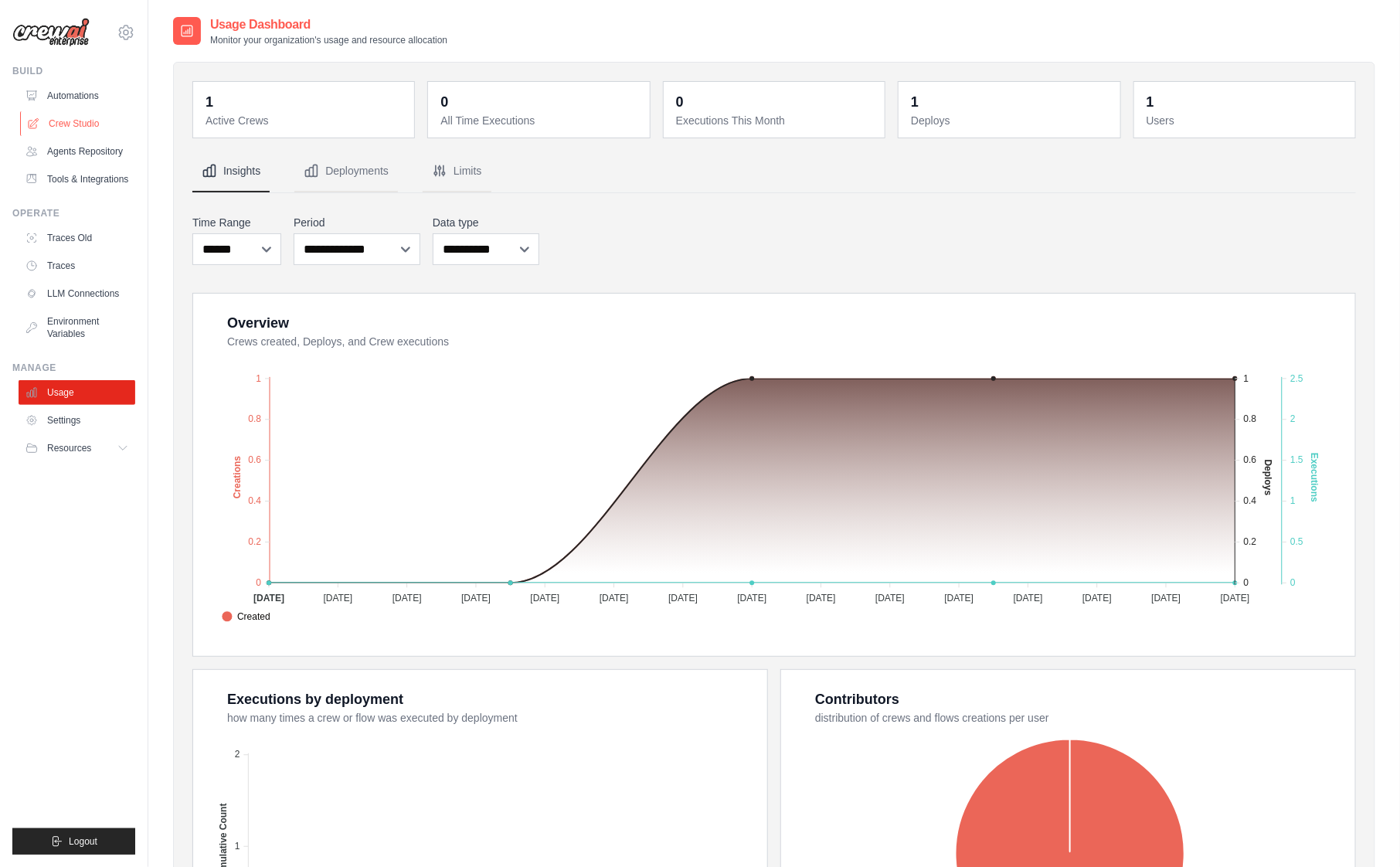
click at [78, 130] on link "Crew Studio" at bounding box center [78, 123] width 116 height 24
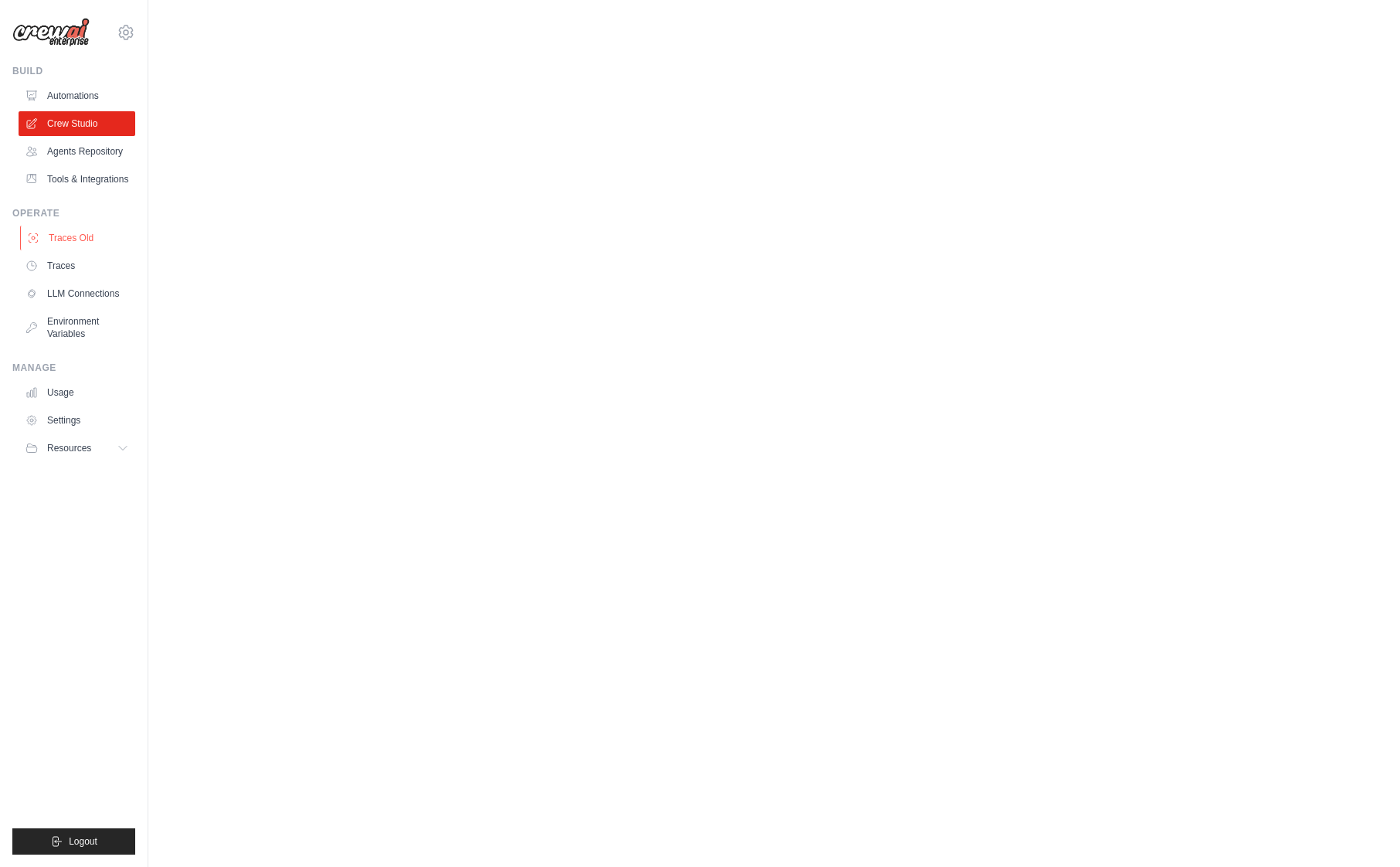
click at [89, 242] on link "Traces Old" at bounding box center [78, 237] width 116 height 24
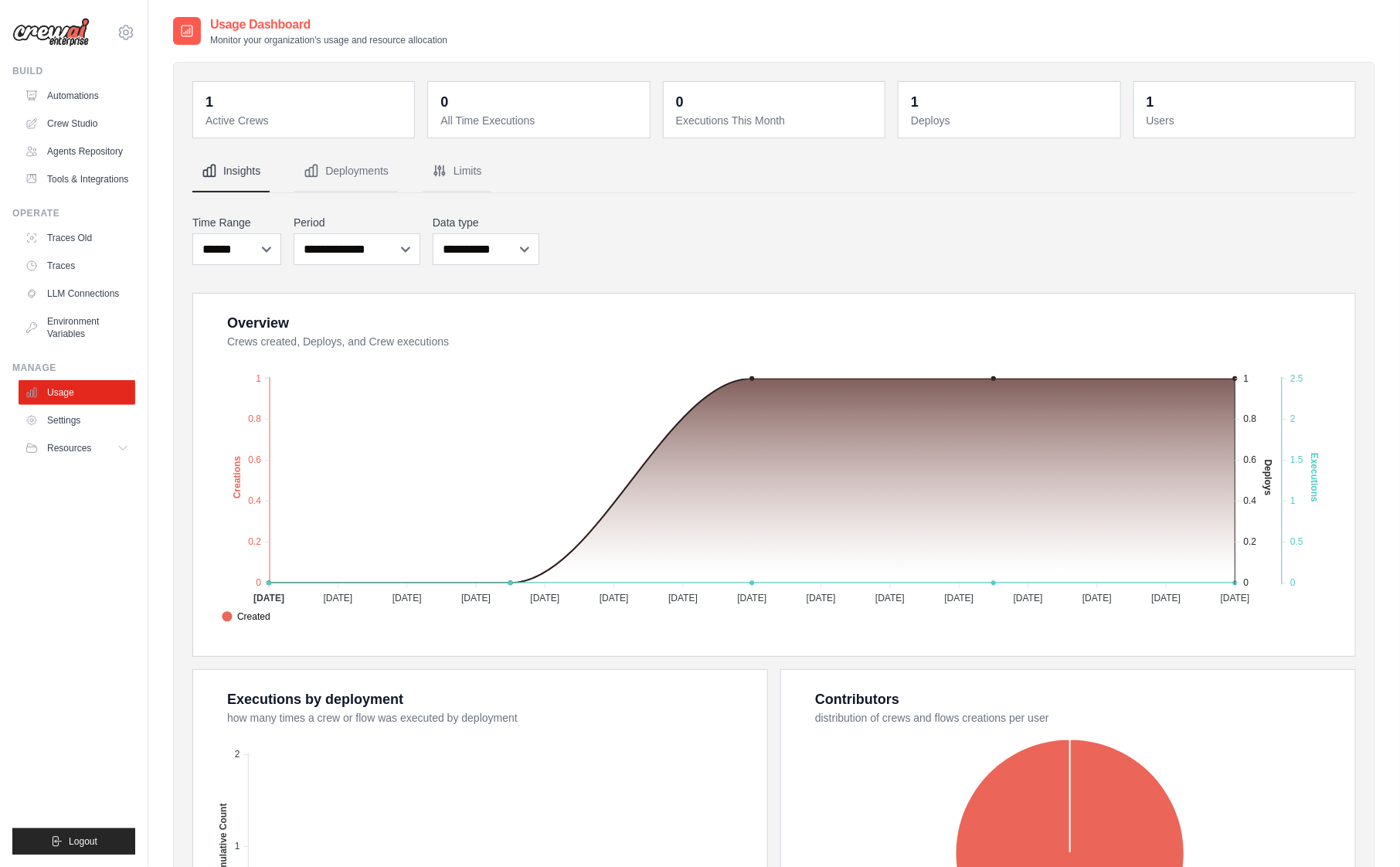
click at [702, 219] on div "**********" at bounding box center [774, 240] width 1164 height 57
click at [84, 251] on link "Traces Old" at bounding box center [78, 237] width 116 height 24
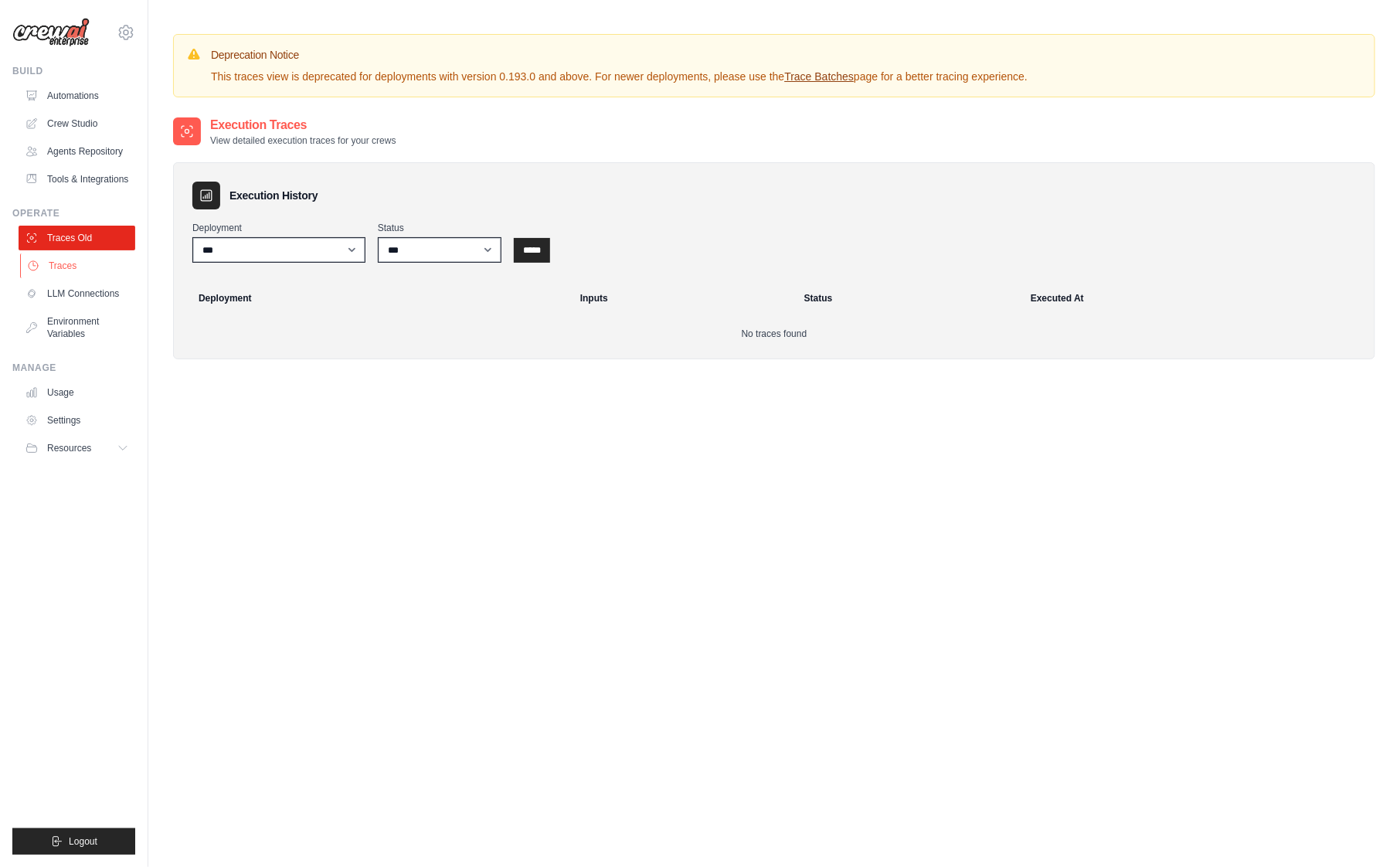
click at [70, 278] on link "Traces" at bounding box center [78, 265] width 116 height 24
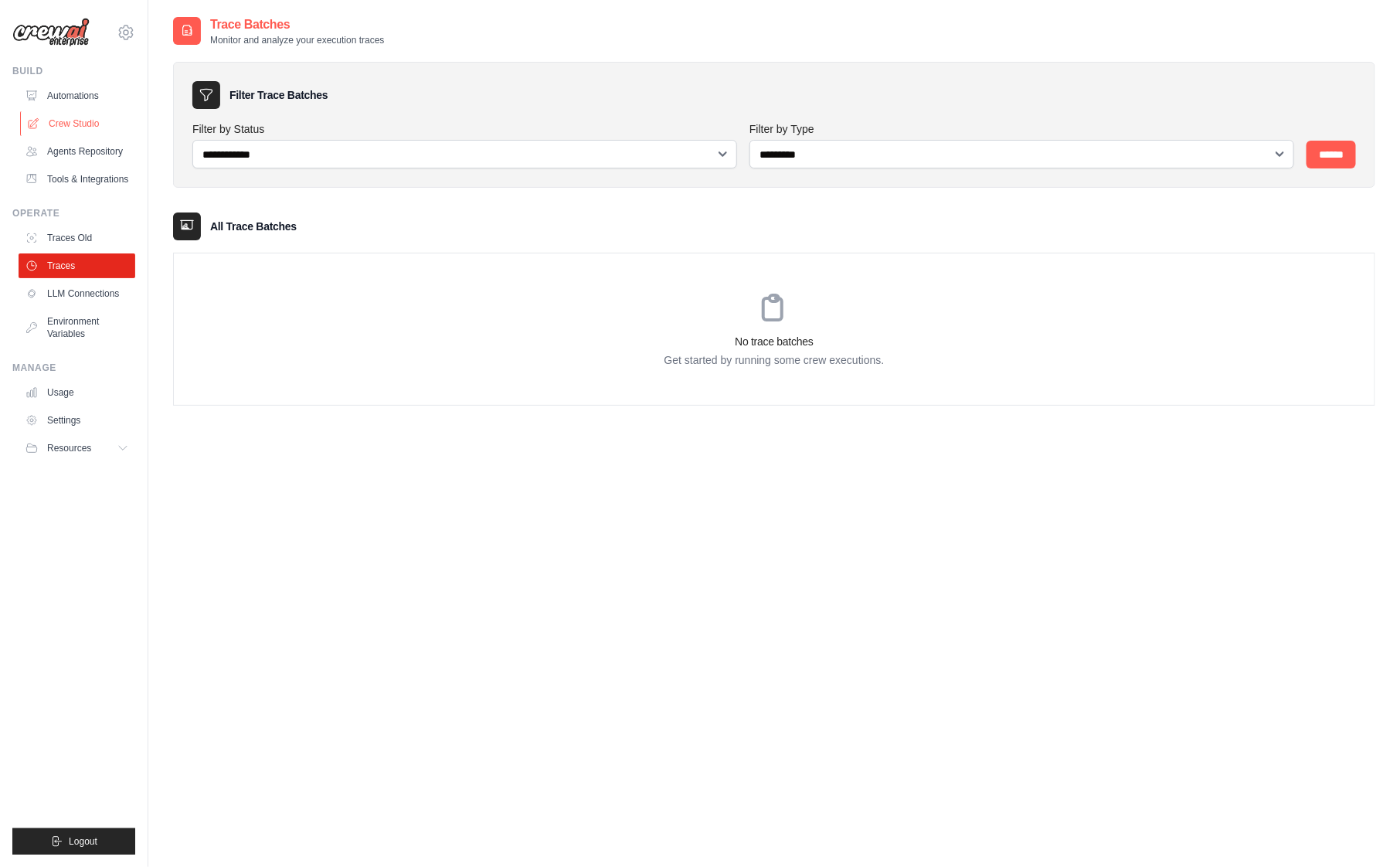
click at [85, 127] on link "Crew Studio" at bounding box center [78, 123] width 116 height 24
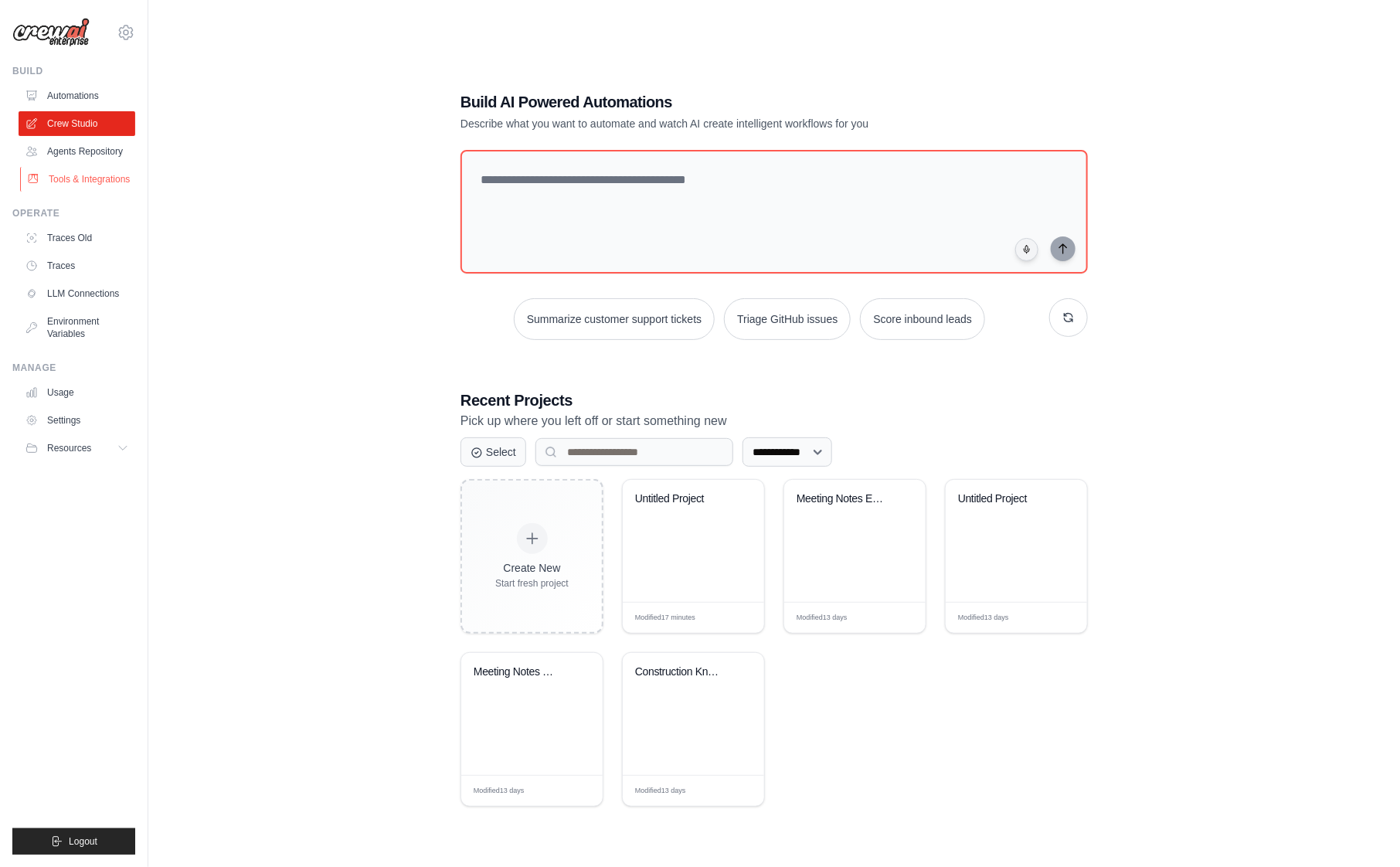
click at [65, 188] on link "Tools & Integrations" at bounding box center [78, 179] width 116 height 24
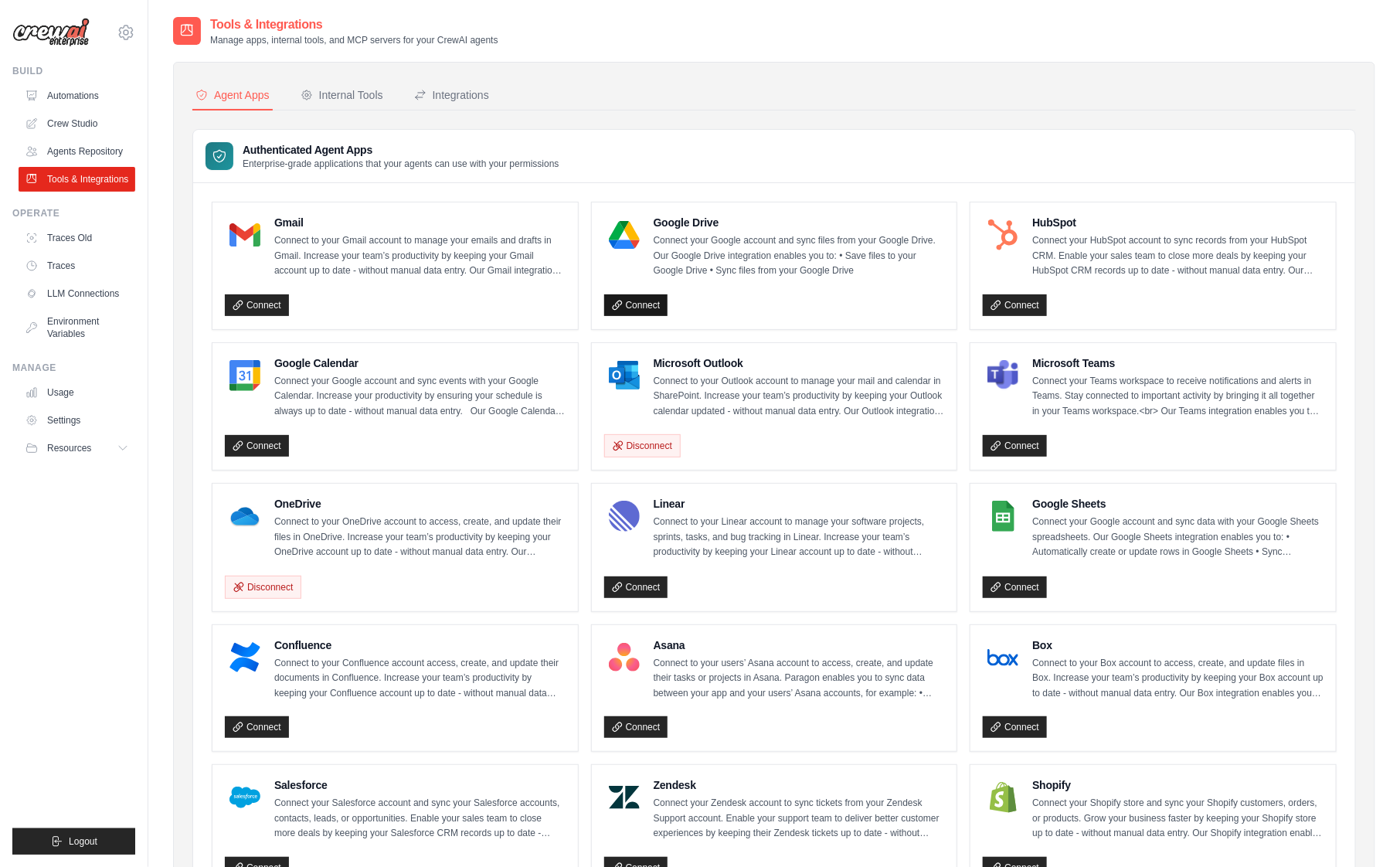
click at [632, 313] on link "Connect" at bounding box center [636, 306] width 64 height 22
